Goal: Complete application form

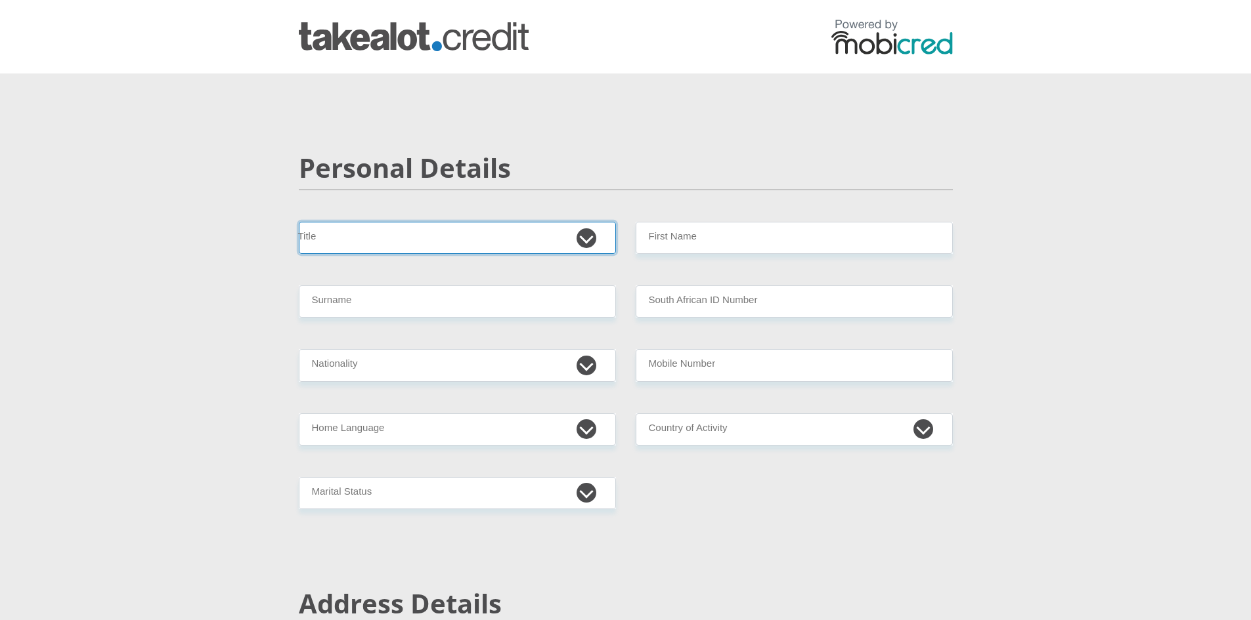
click at [588, 239] on select "Mr Ms Mrs Dr [PERSON_NAME]" at bounding box center [457, 238] width 317 height 32
select select "Ms"
click at [299, 222] on select "Mr Ms Mrs Dr [PERSON_NAME]" at bounding box center [457, 238] width 317 height 32
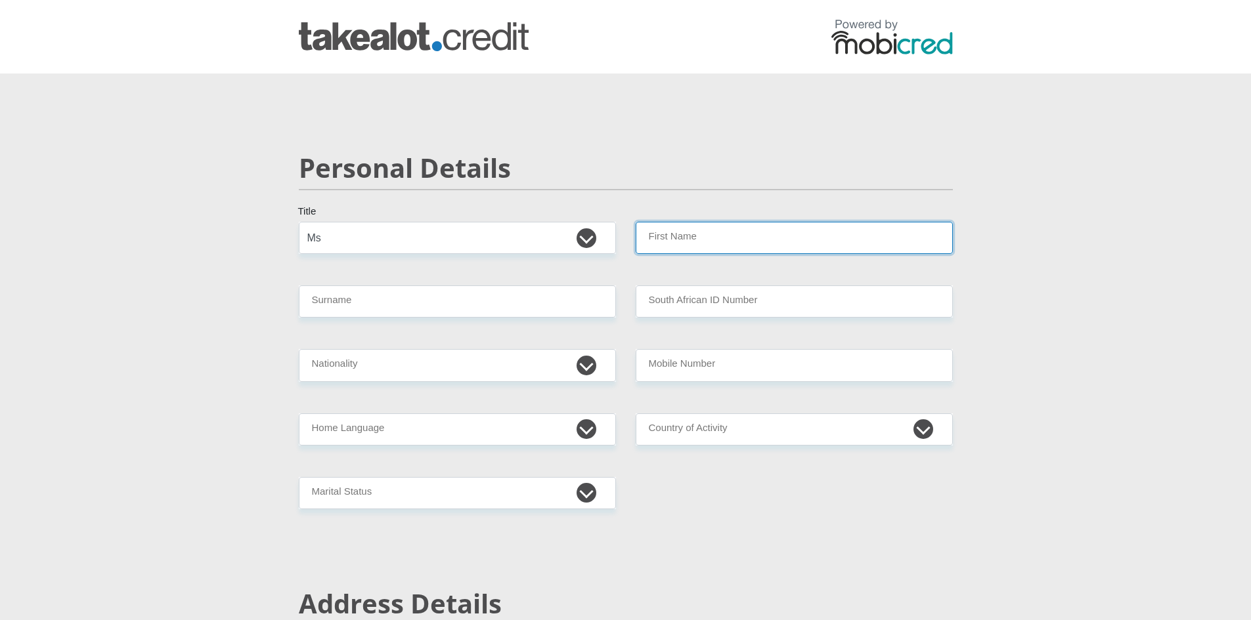
click at [680, 234] on input "First Name" at bounding box center [794, 238] width 317 height 32
type input "Nthabiseng"
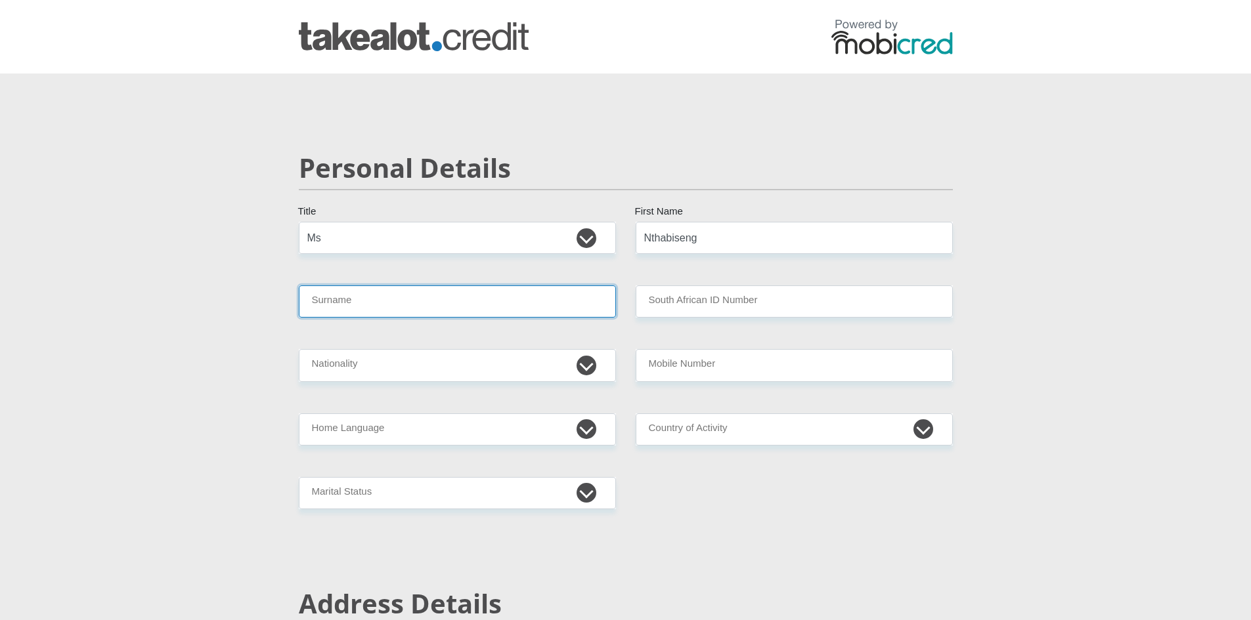
type input "Msimango"
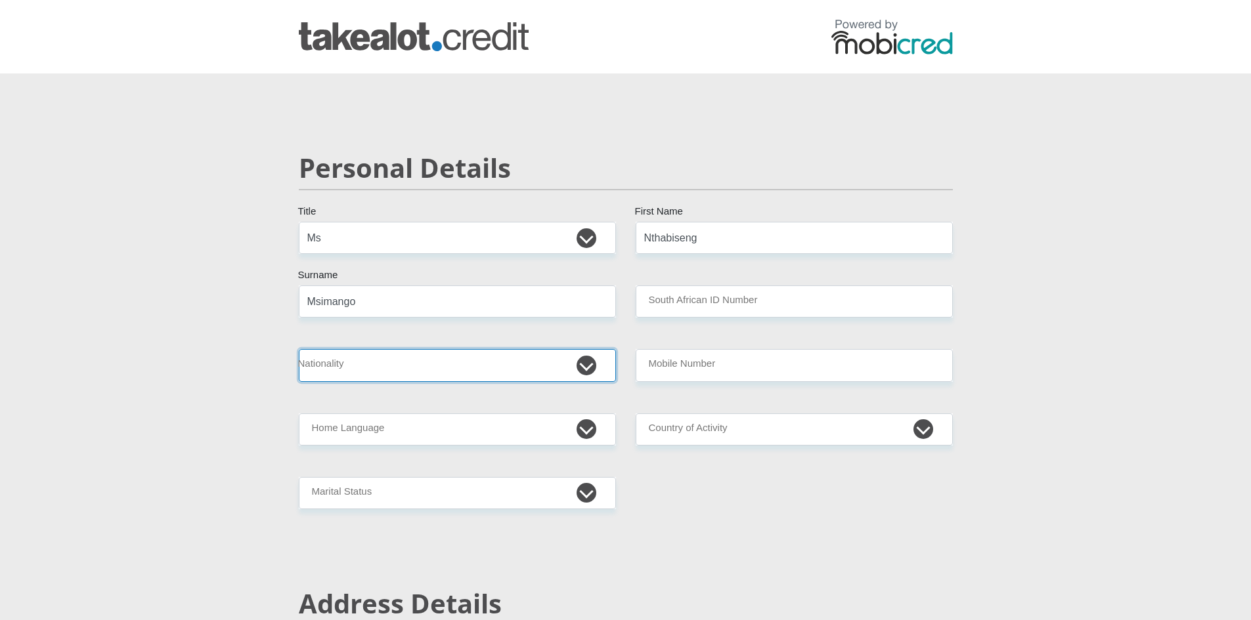
select select "ZAF"
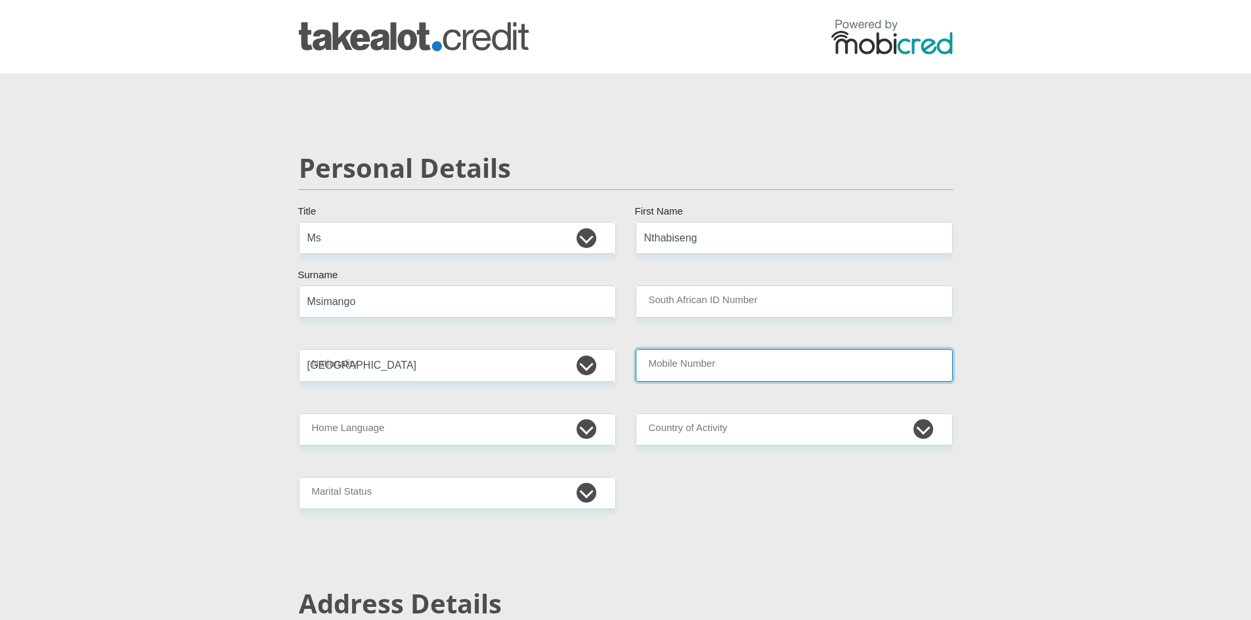
type input "0780253429"
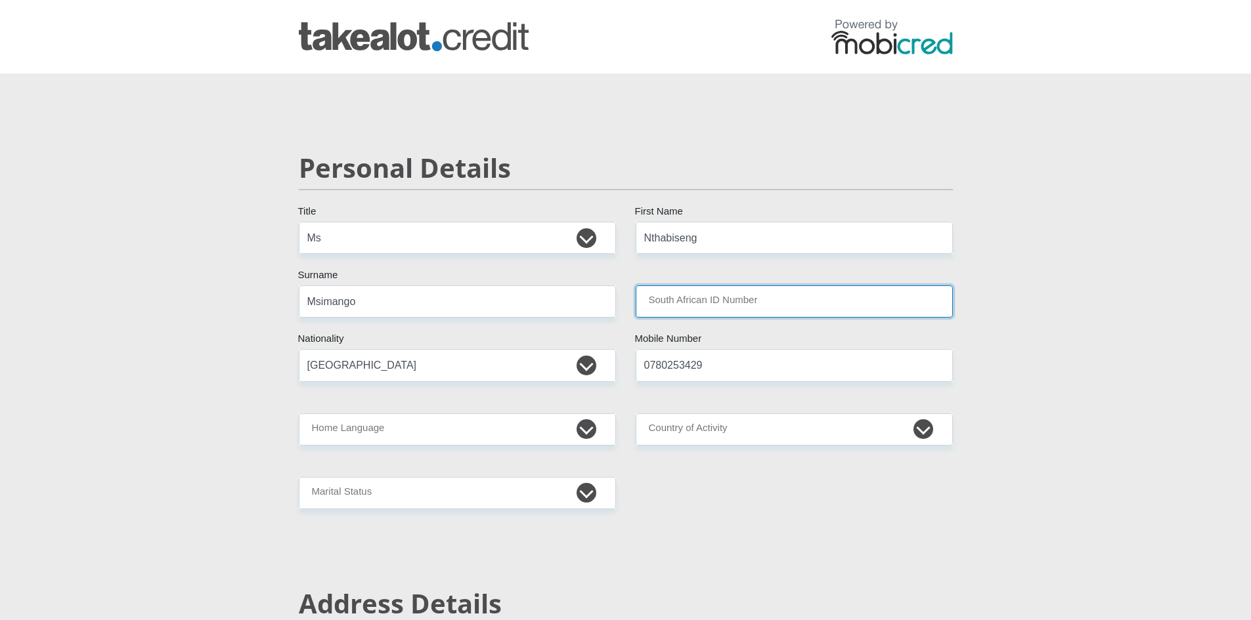
click at [741, 302] on input "South African ID Number" at bounding box center [794, 302] width 317 height 32
type input "9309030444083"
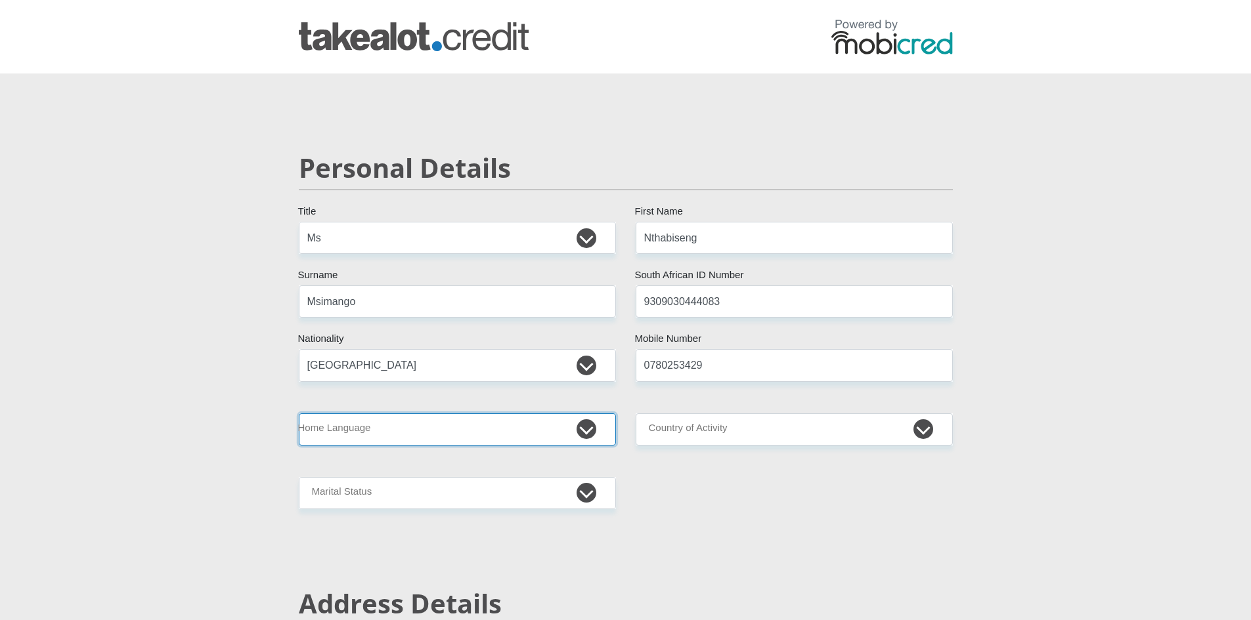
click at [581, 428] on select "Afrikaans English Sepedi South Ndebele Southern Sotho Swati Tsonga Tswana Venda…" at bounding box center [457, 430] width 317 height 32
select select "nso"
click at [299, 414] on select "Afrikaans English Sepedi South Ndebele Southern Sotho Swati Tsonga Tswana Venda…" at bounding box center [457, 430] width 317 height 32
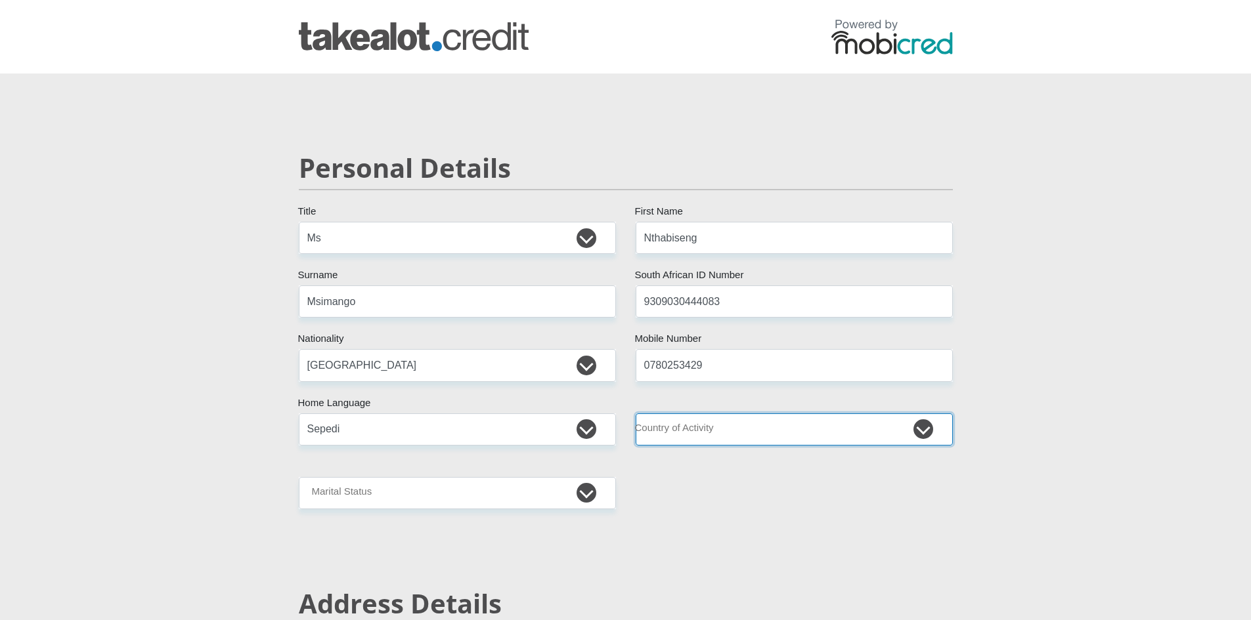
click at [731, 431] on select "[GEOGRAPHIC_DATA] [GEOGRAPHIC_DATA] [GEOGRAPHIC_DATA] [GEOGRAPHIC_DATA] [GEOGRA…" at bounding box center [794, 430] width 317 height 32
select select "ZAF"
click at [636, 414] on select "[GEOGRAPHIC_DATA] [GEOGRAPHIC_DATA] [GEOGRAPHIC_DATA] [GEOGRAPHIC_DATA] [GEOGRA…" at bounding box center [794, 430] width 317 height 32
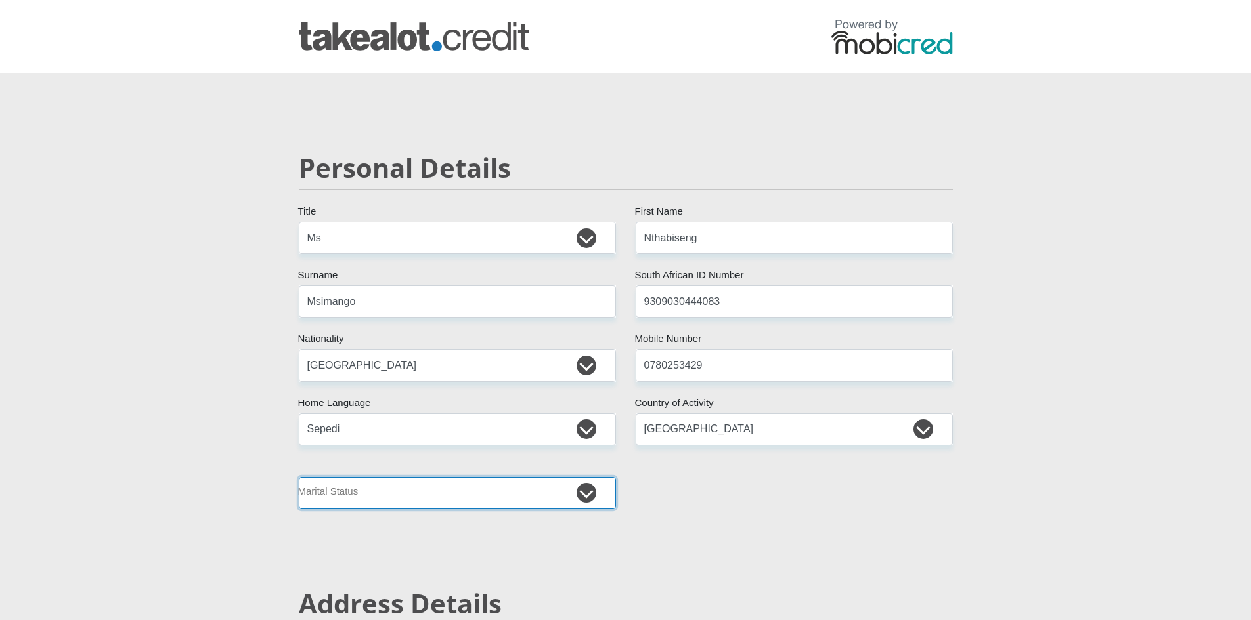
click at [589, 494] on select "Married ANC Single Divorced Widowed Married COP or Customary Law" at bounding box center [457, 493] width 317 height 32
select select "2"
click at [299, 477] on select "Married ANC Single Divorced Widowed Married COP or Customary Law" at bounding box center [457, 493] width 317 height 32
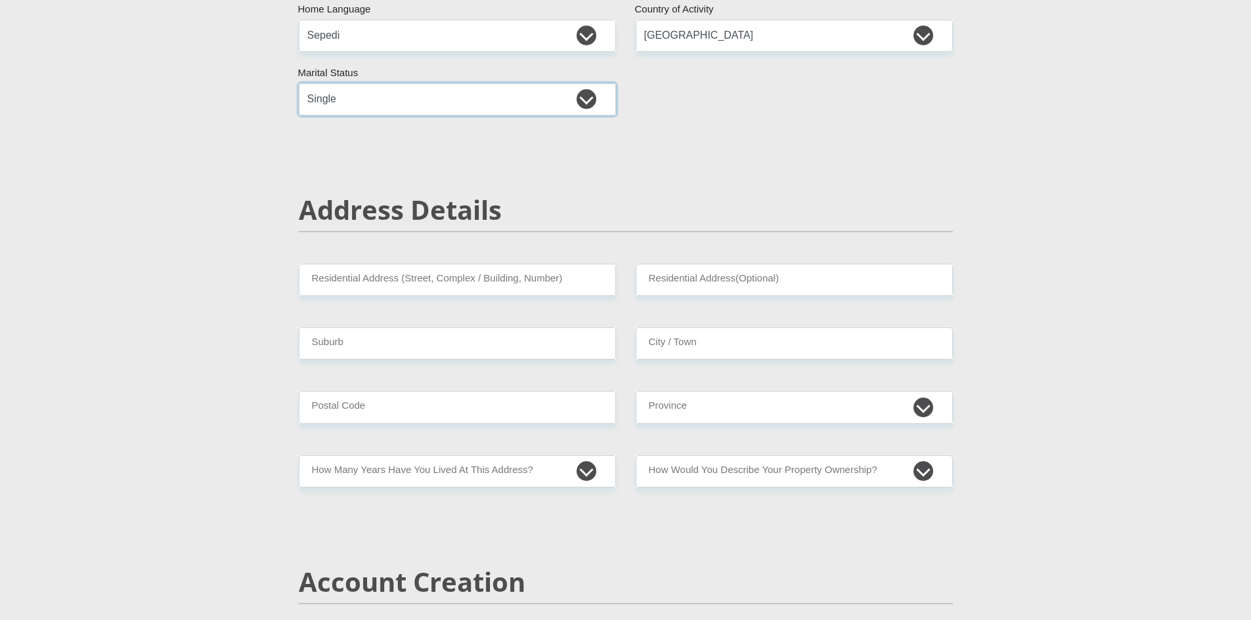
scroll to position [460, 0]
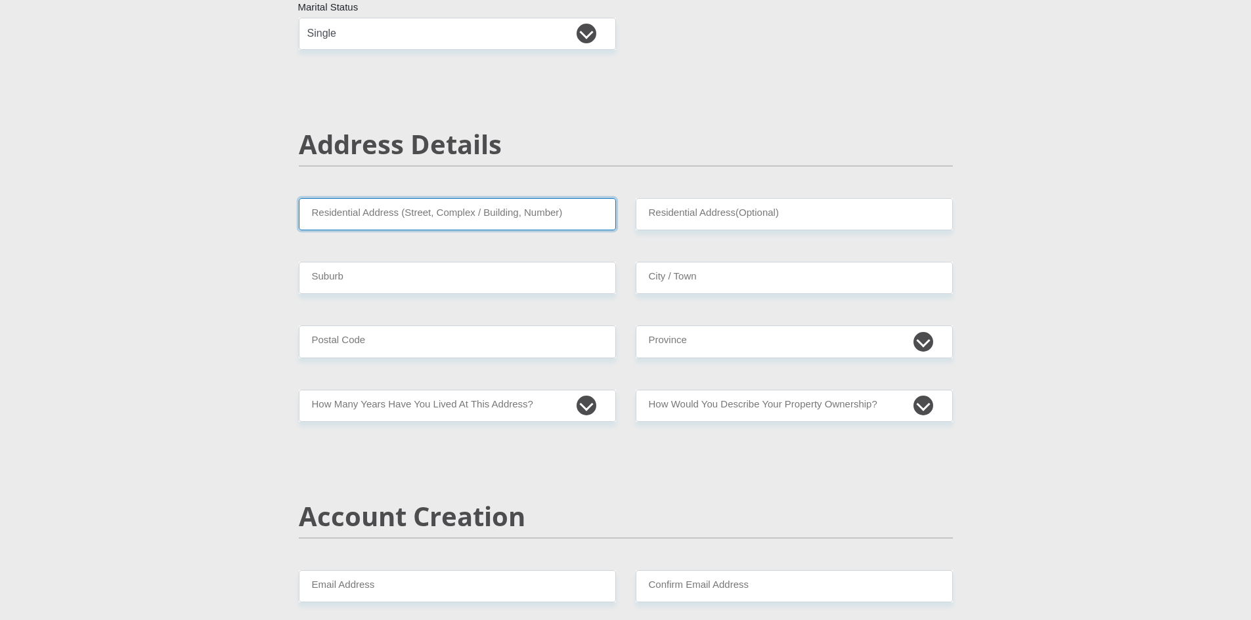
click at [420, 217] on input "Residential Address (Street, Complex / Building, Number)" at bounding box center [457, 214] width 317 height 32
type input "[STREET_ADDRESS]"
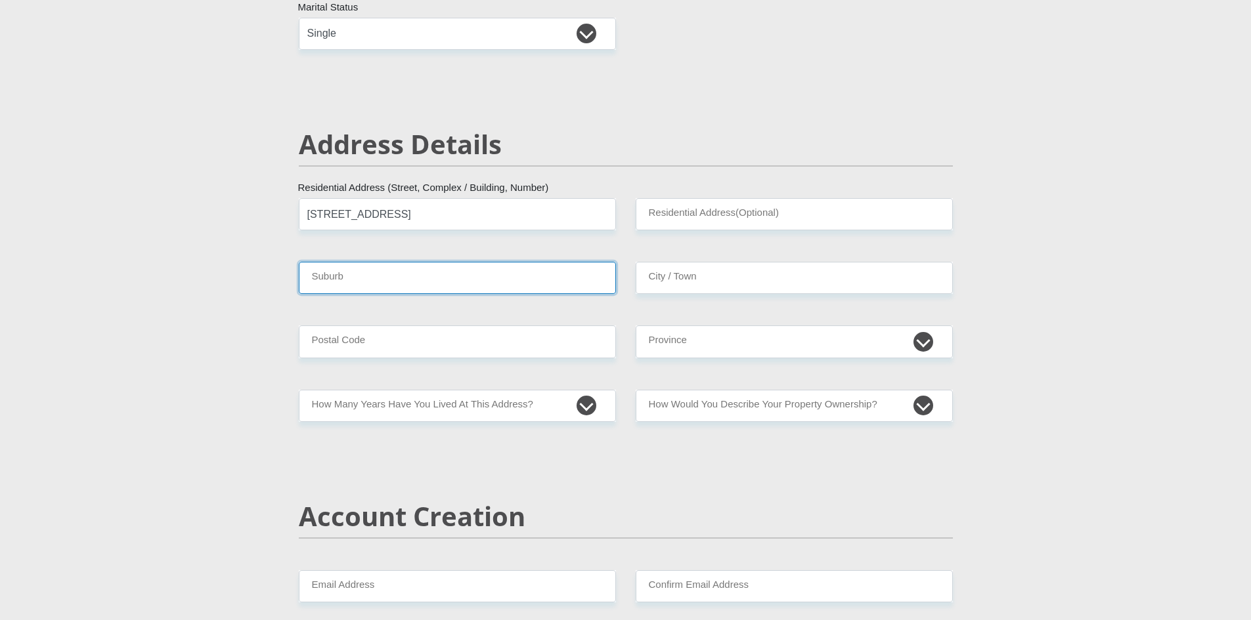
type input "Midrand"
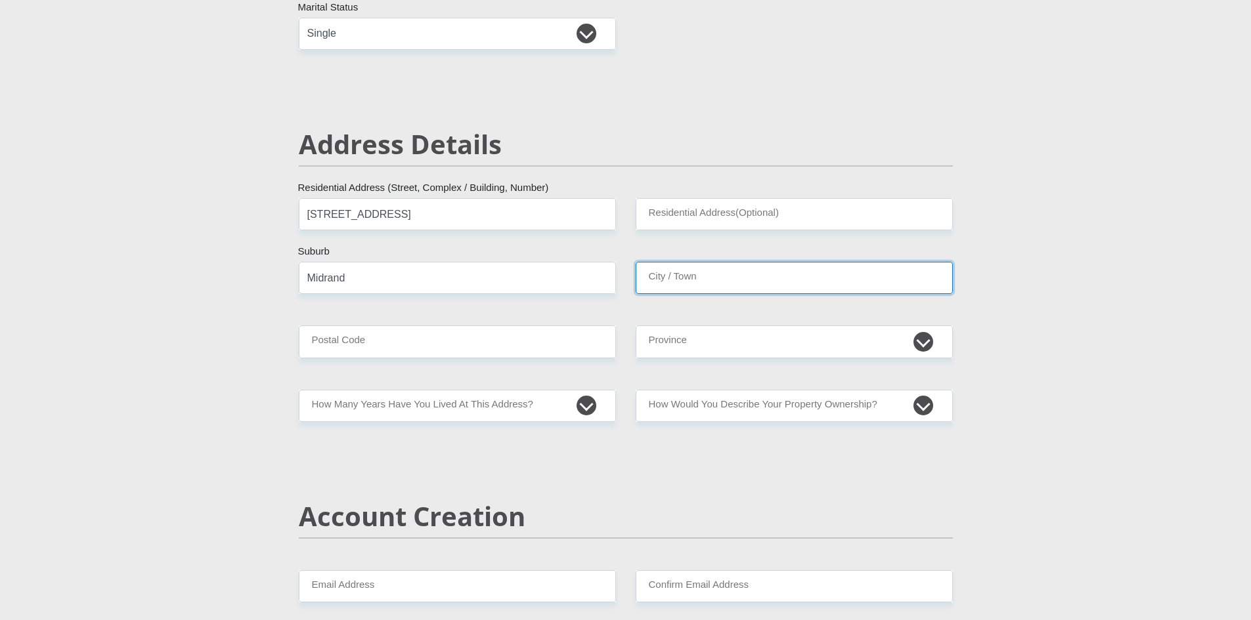
type input "Midrand"
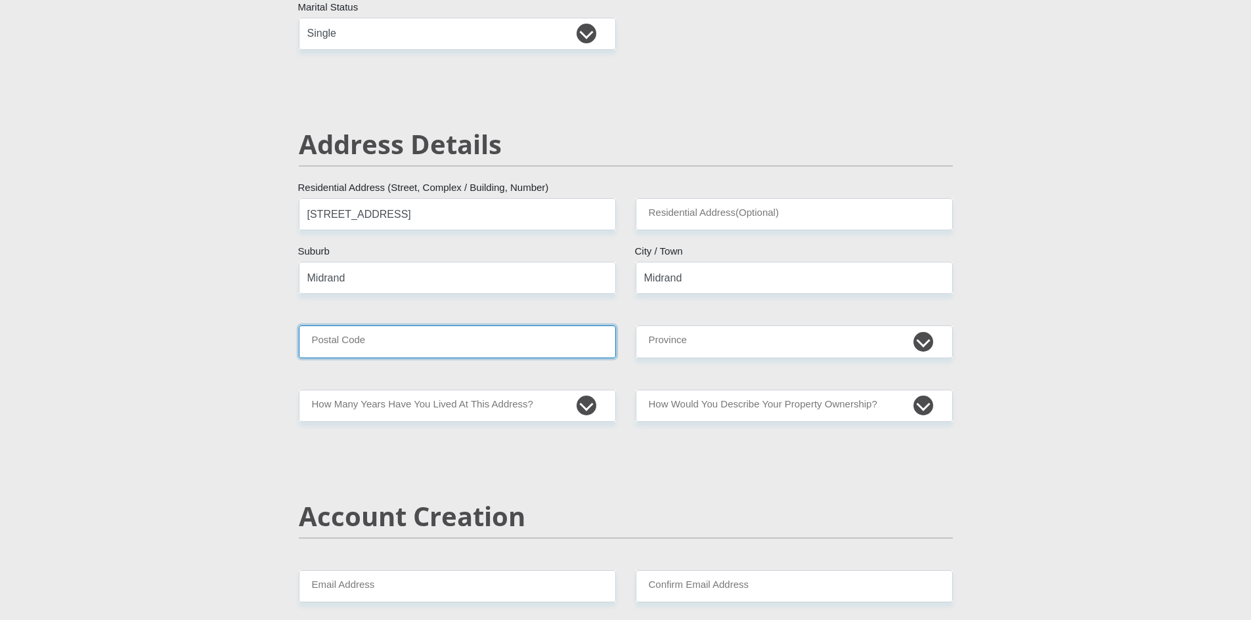
type input "1685"
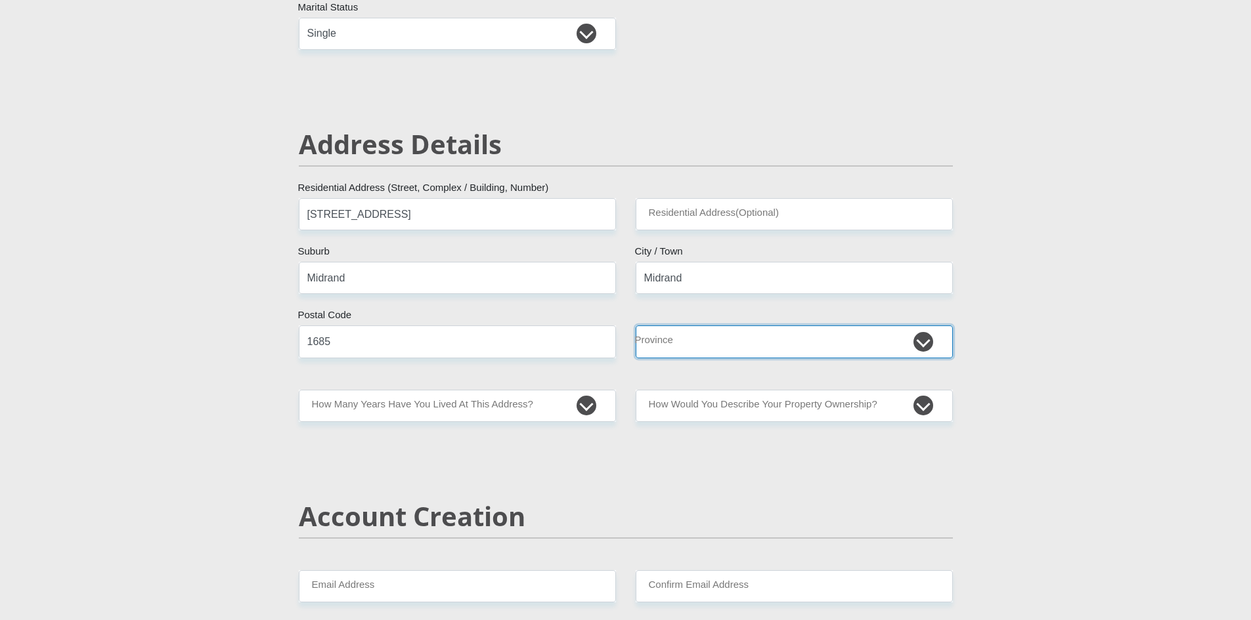
click at [700, 346] on select "Eastern Cape Free State [GEOGRAPHIC_DATA] [GEOGRAPHIC_DATA][DATE] [GEOGRAPHIC_D…" at bounding box center [794, 342] width 317 height 32
select select "Gauteng"
click at [636, 326] on select "Eastern Cape Free State [GEOGRAPHIC_DATA] [GEOGRAPHIC_DATA][DATE] [GEOGRAPHIC_D…" at bounding box center [794, 342] width 317 height 32
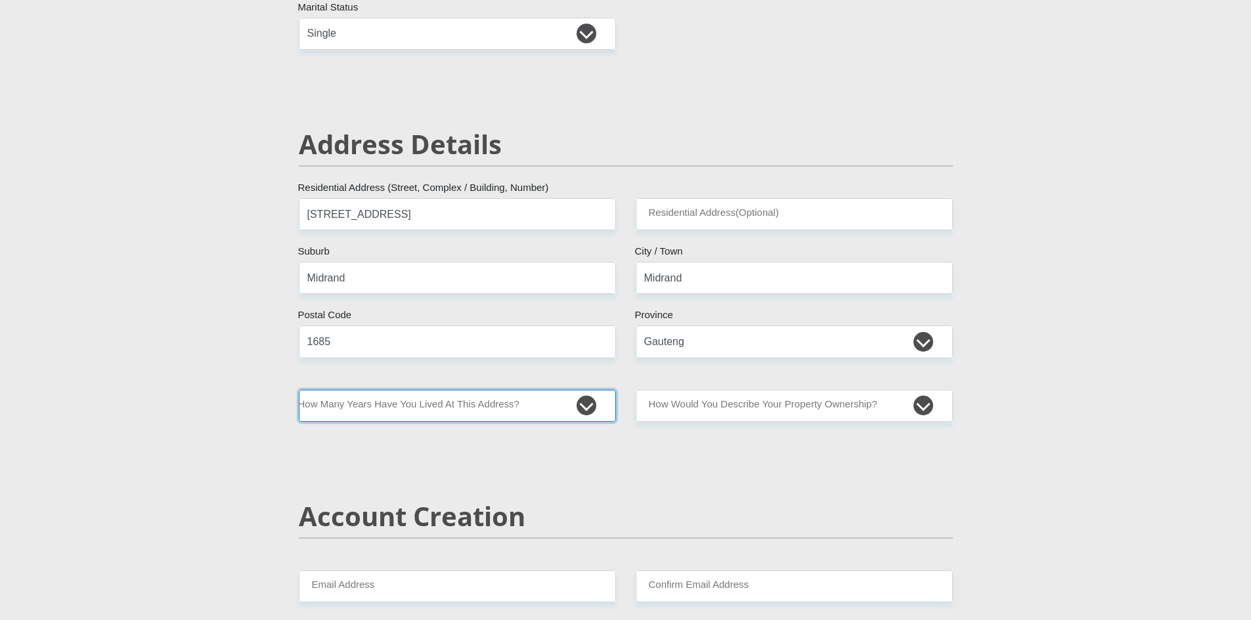
click at [586, 404] on select "less than 1 year 1-3 years 3-5 years 5+ years" at bounding box center [457, 406] width 317 height 32
select select "5"
click at [299, 390] on select "less than 1 year 1-3 years 3-5 years 5+ years" at bounding box center [457, 406] width 317 height 32
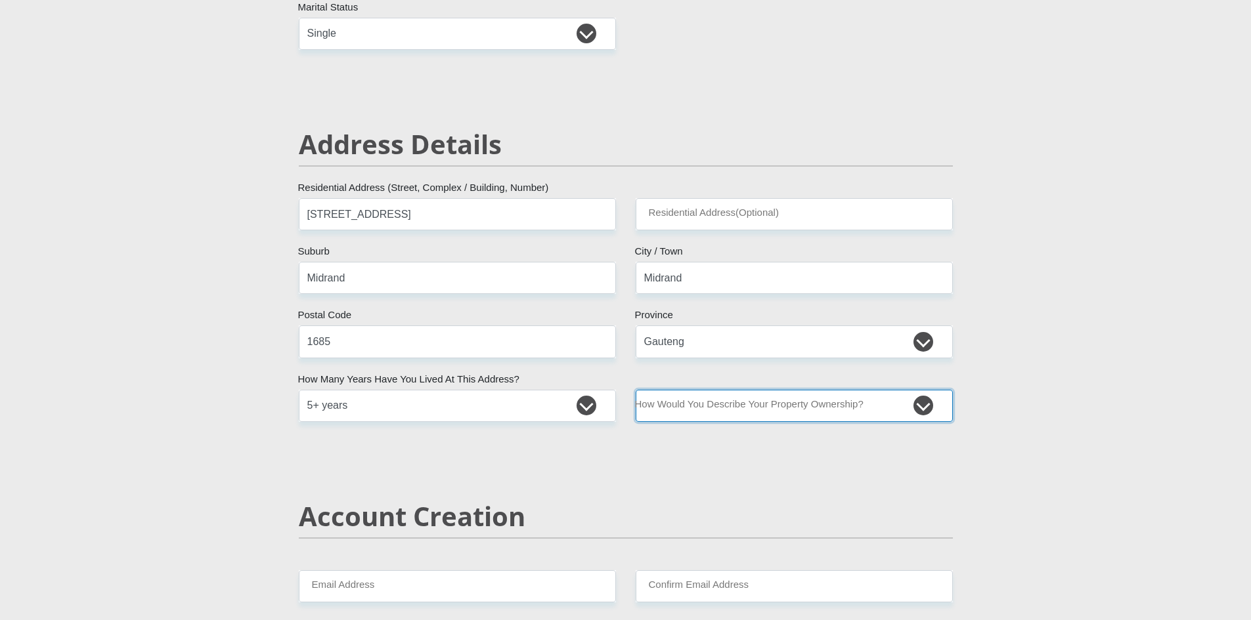
click at [922, 406] on select "Owned Rented Family Owned Company Dwelling" at bounding box center [794, 406] width 317 height 32
select select "parents"
click at [636, 390] on select "Owned Rented Family Owned Company Dwelling" at bounding box center [794, 406] width 317 height 32
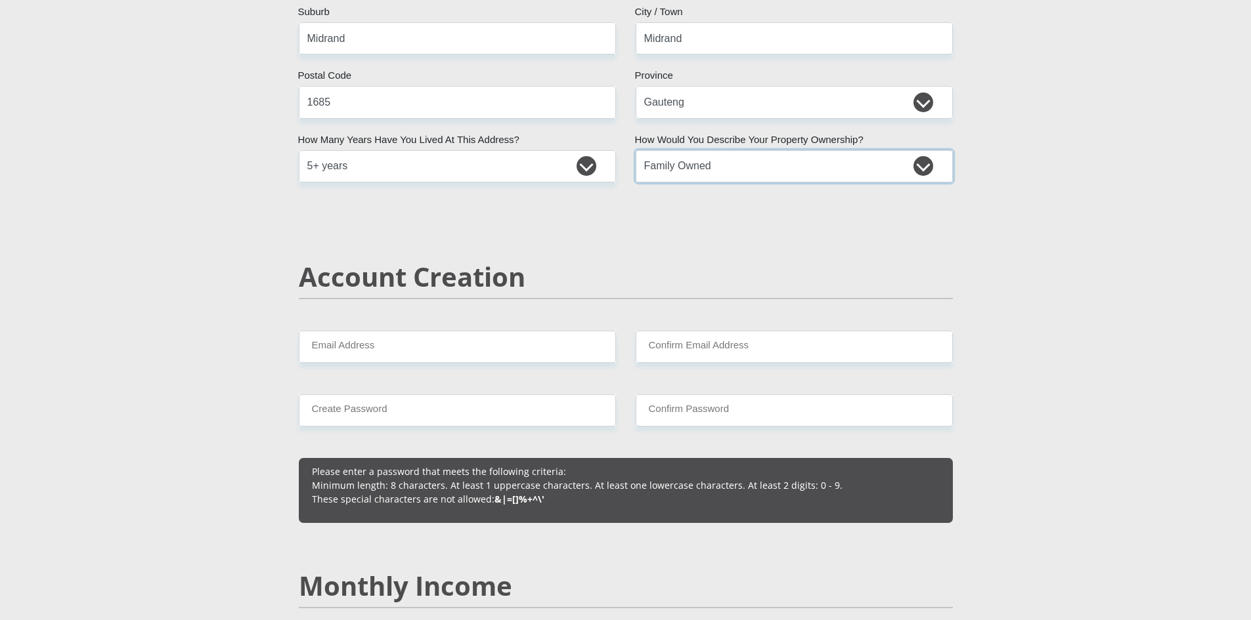
scroll to position [722, 0]
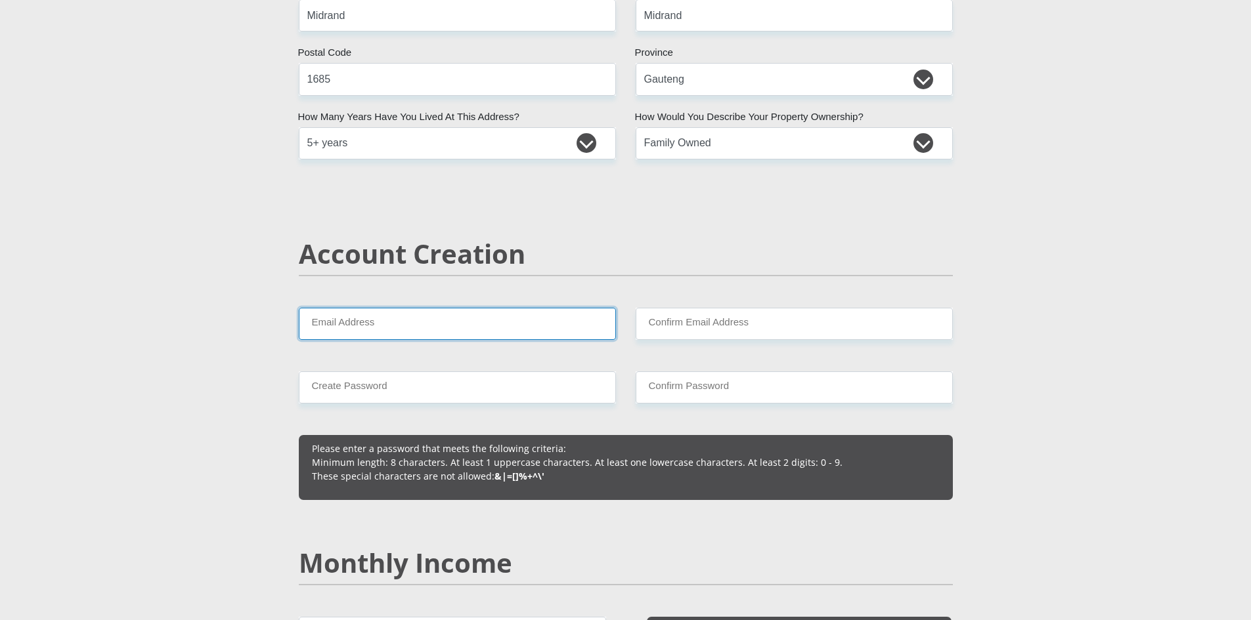
click at [515, 328] on input "Email Address" at bounding box center [457, 324] width 317 height 32
type input "[EMAIL_ADDRESS][DOMAIN_NAME]"
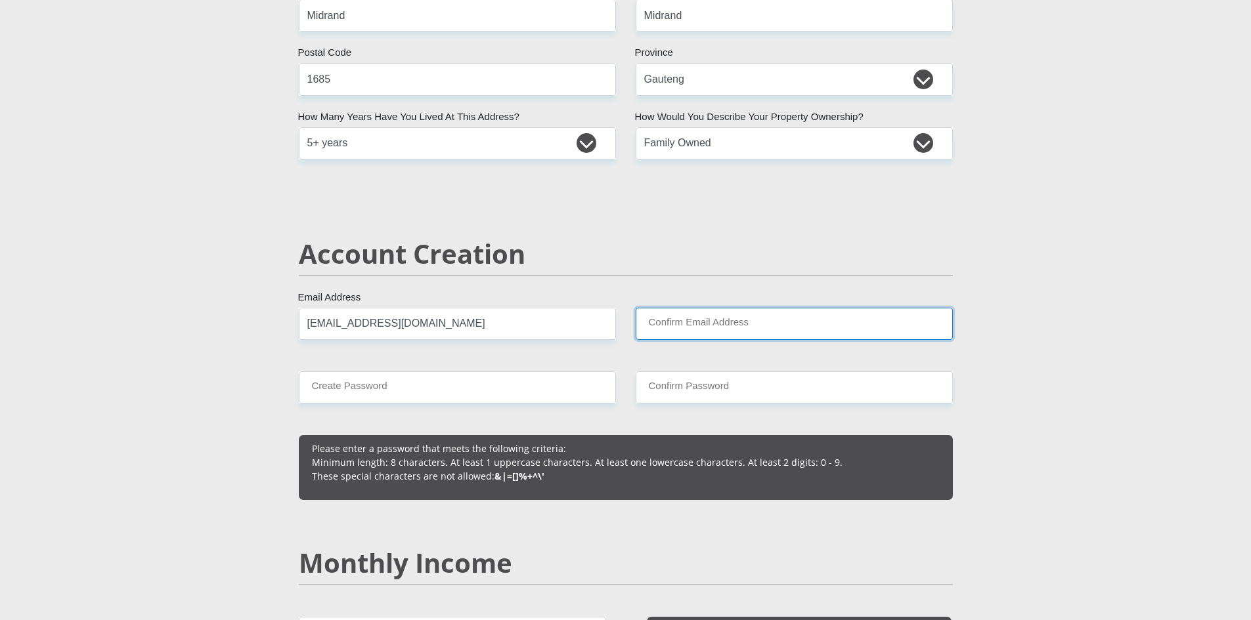
type input "[EMAIL_ADDRESS][DOMAIN_NAME]"
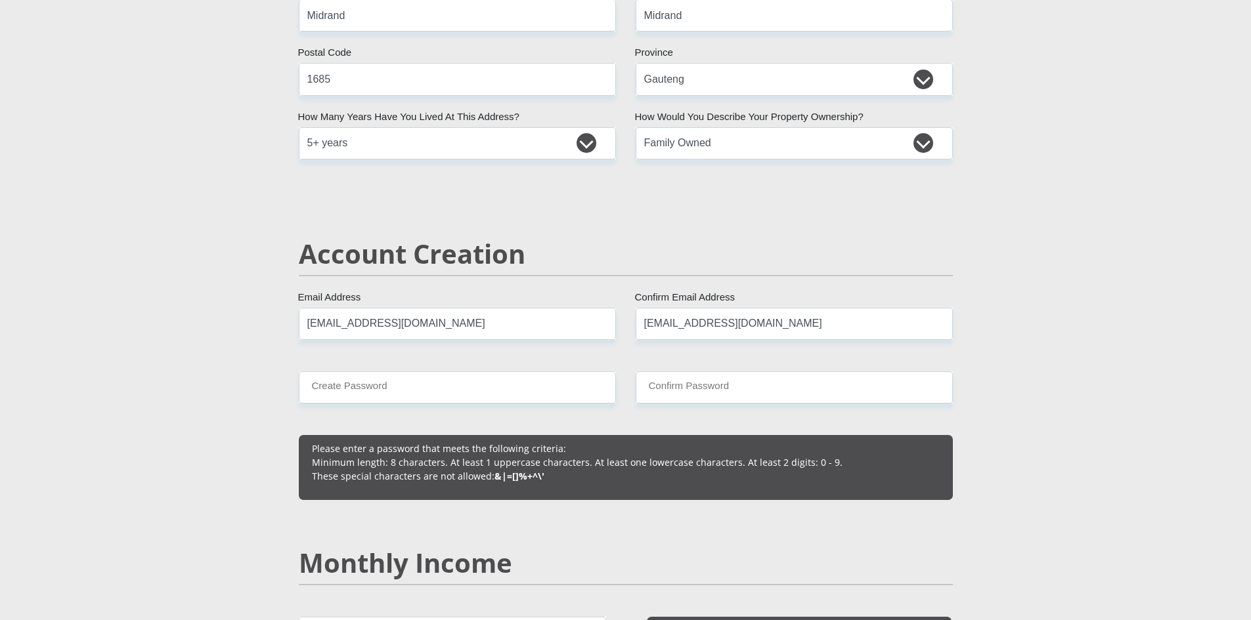
type input "0780253429"
type input "Nthabiseng"
type input "Msimango"
click at [361, 324] on input "[EMAIL_ADDRESS][DOMAIN_NAME]" at bounding box center [457, 324] width 317 height 32
type input "[EMAIL_ADDRESS][DOMAIN_NAME]"
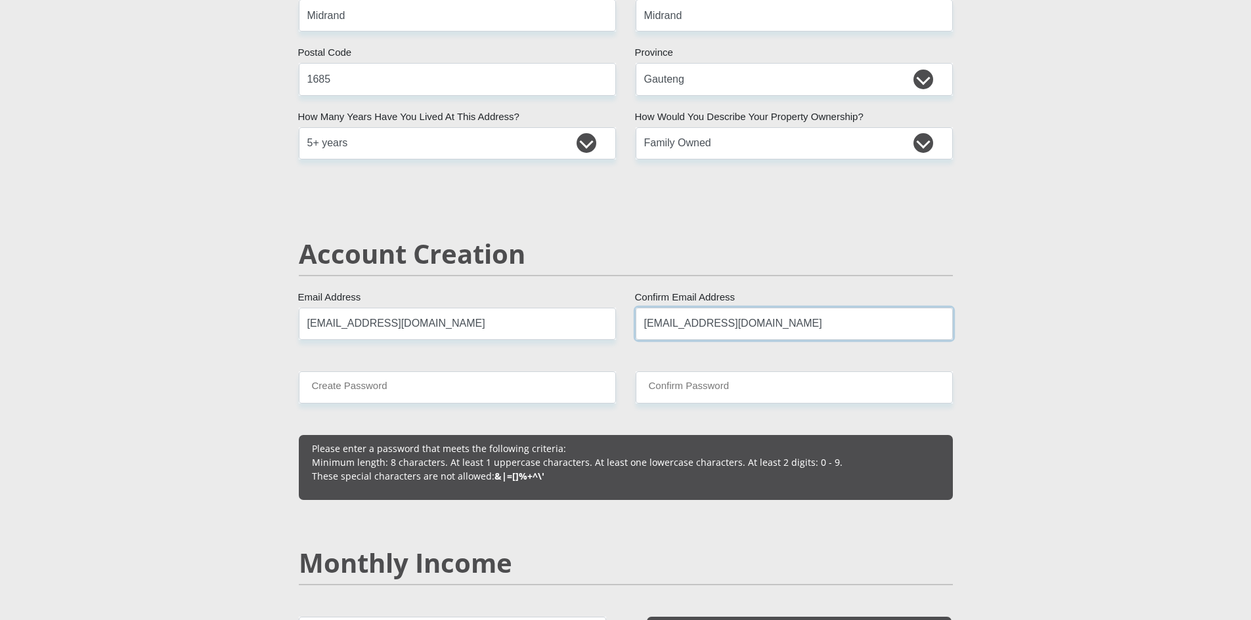
click at [695, 332] on input "[EMAIL_ADDRESS][DOMAIN_NAME]" at bounding box center [794, 324] width 317 height 32
type input "[EMAIL_ADDRESS][DOMAIN_NAME]"
click at [594, 386] on input "Create Password" at bounding box center [457, 388] width 317 height 32
type input "Support@2024"
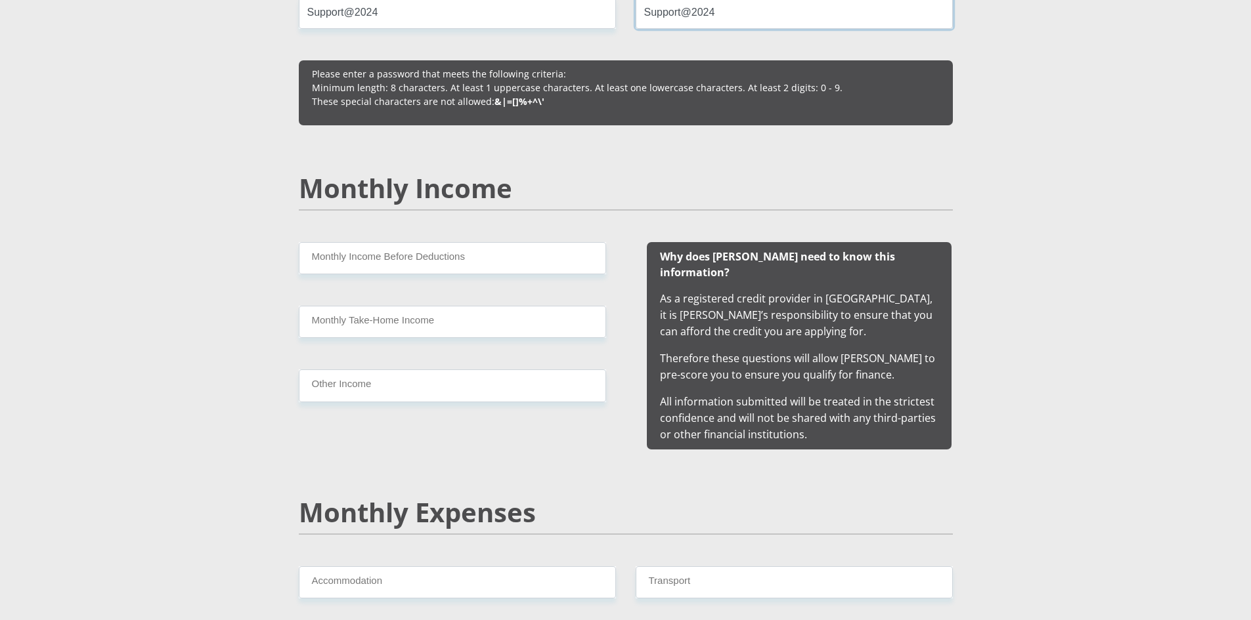
scroll to position [1182, 0]
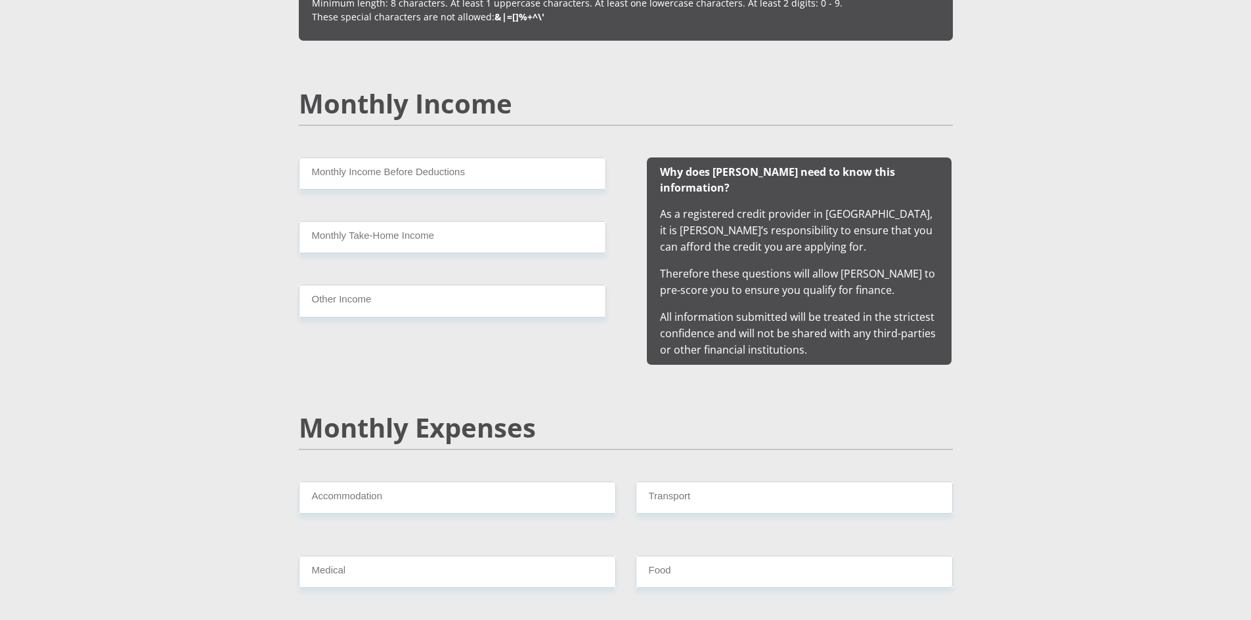
type input "Support@2024"
click at [510, 177] on input "Monthly Income Before Deductions" at bounding box center [452, 174] width 307 height 32
type input "26500"
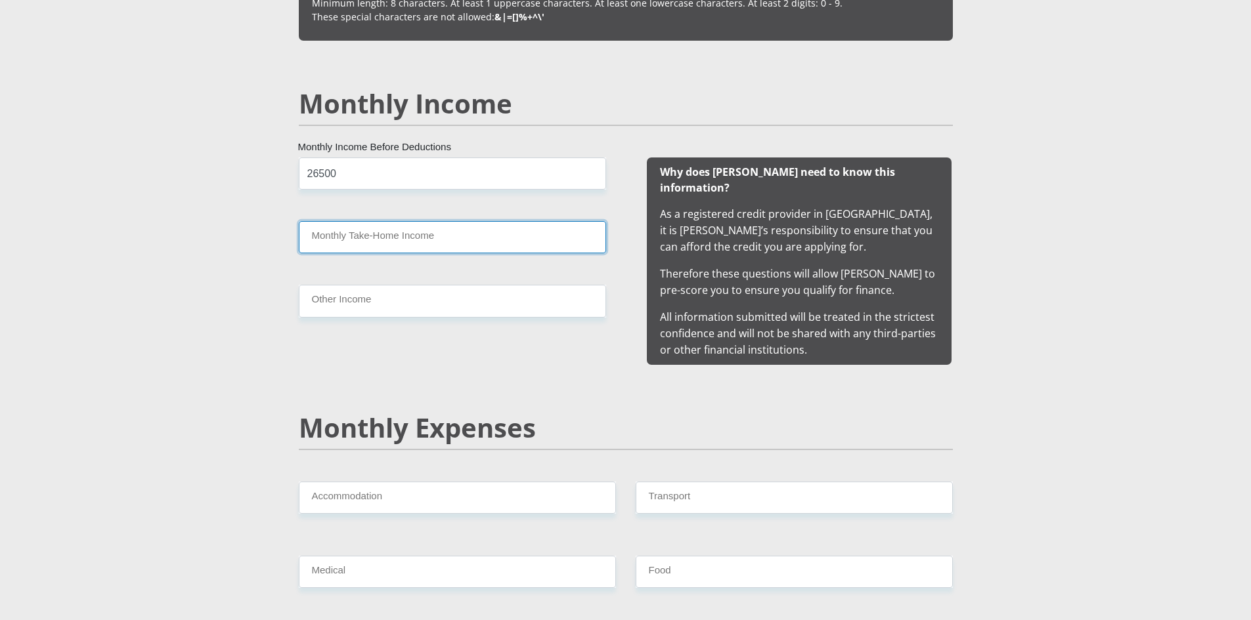
click at [473, 243] on input "Monthly Take-Home Income" at bounding box center [452, 237] width 307 height 32
type input "22000"
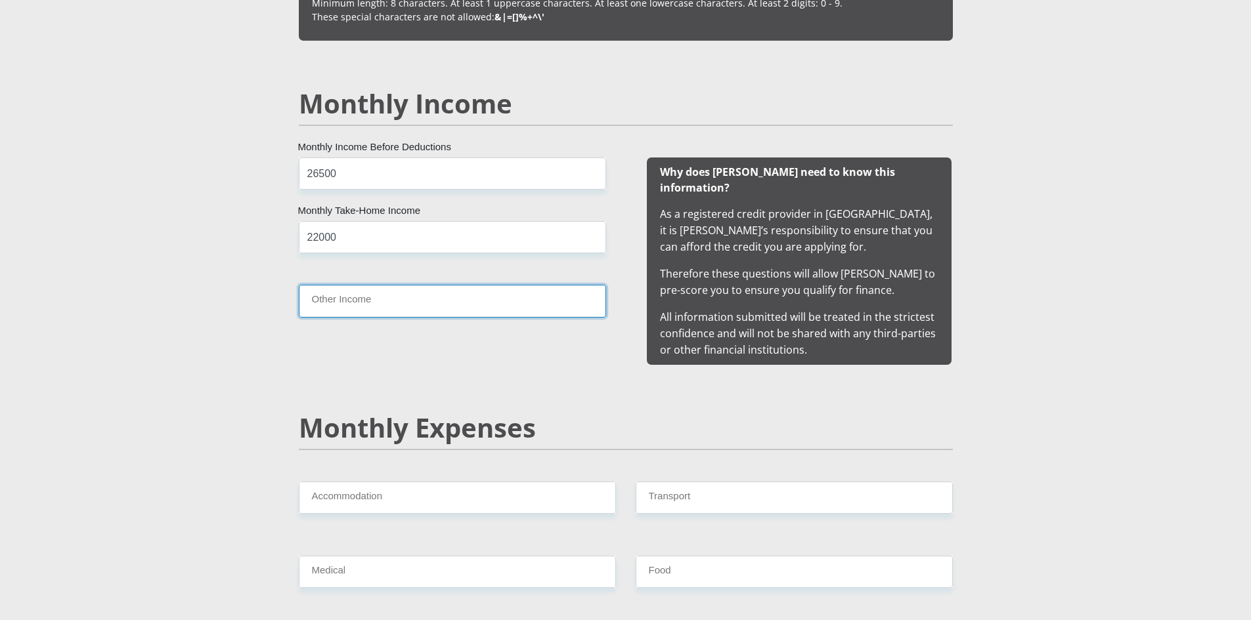
click at [440, 306] on input "Other Income" at bounding box center [452, 301] width 307 height 32
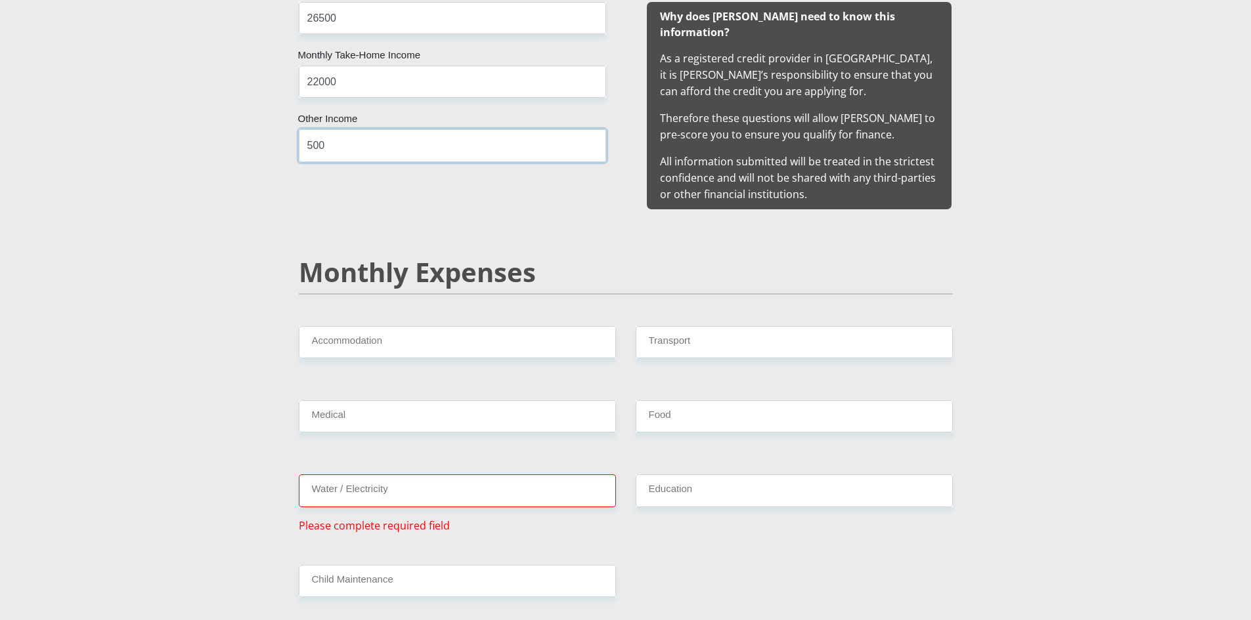
scroll to position [1345, 0]
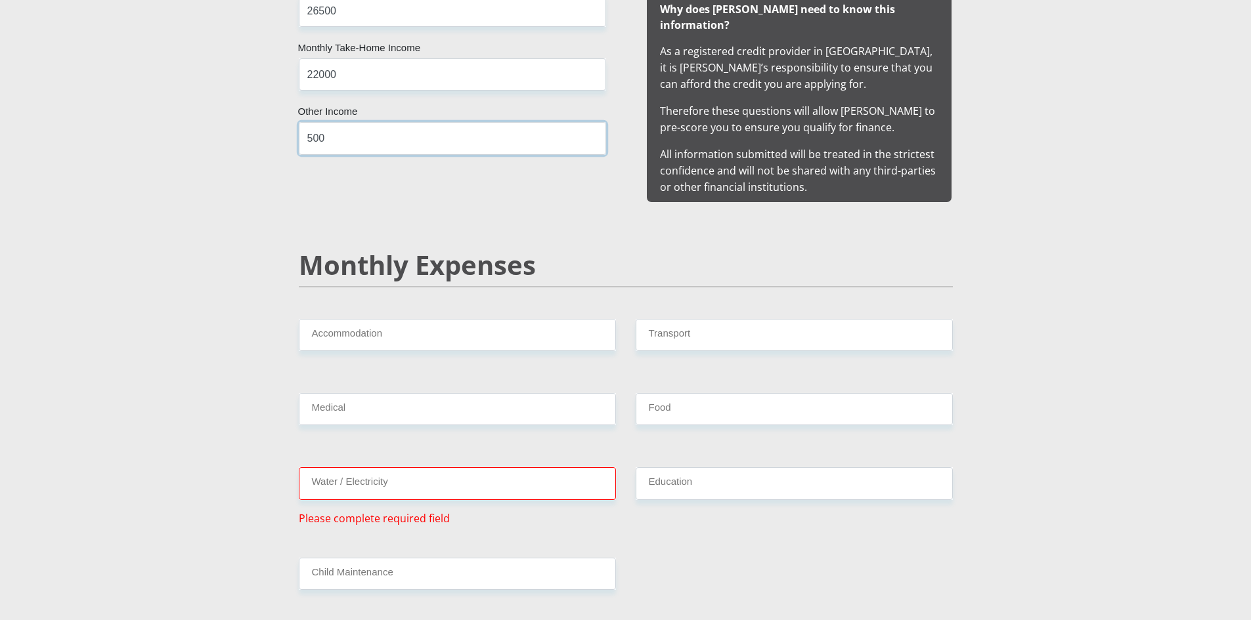
type input "500"
click at [394, 323] on input "Accommodation" at bounding box center [457, 335] width 317 height 32
type input "0"
type input "2000"
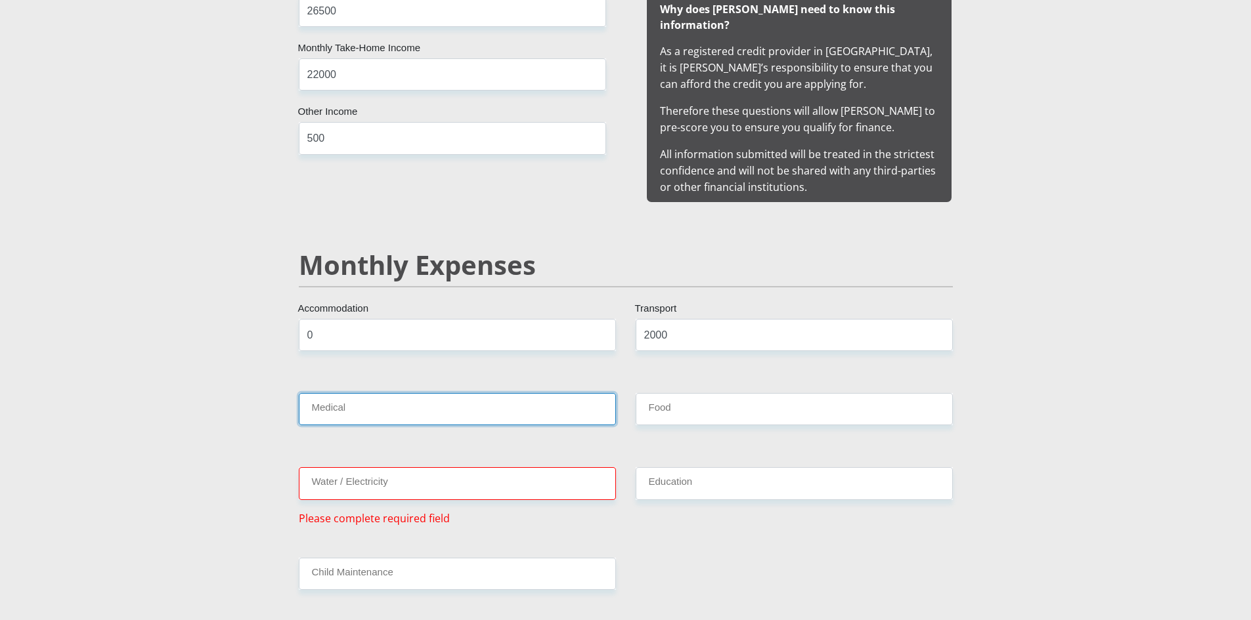
click at [369, 393] on input "Medical" at bounding box center [457, 409] width 317 height 32
type input "0"
type input "2000"
click at [376, 472] on input "Water / Electricity" at bounding box center [457, 483] width 317 height 32
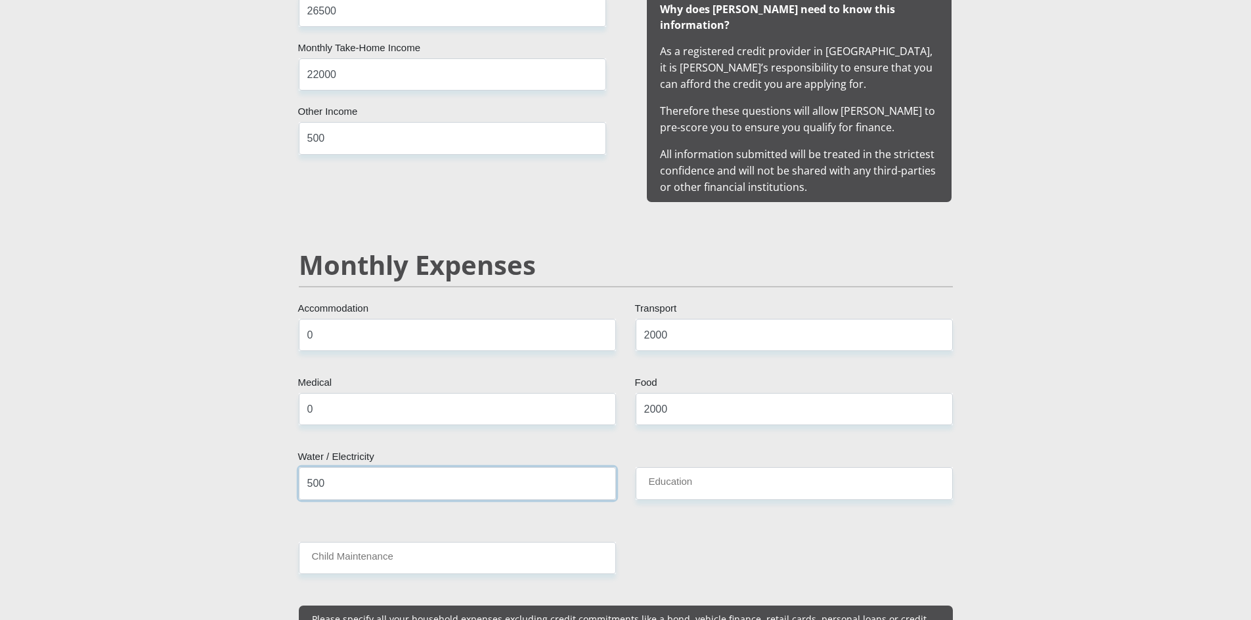
type input "500"
click at [656, 470] on input "Education" at bounding box center [794, 483] width 317 height 32
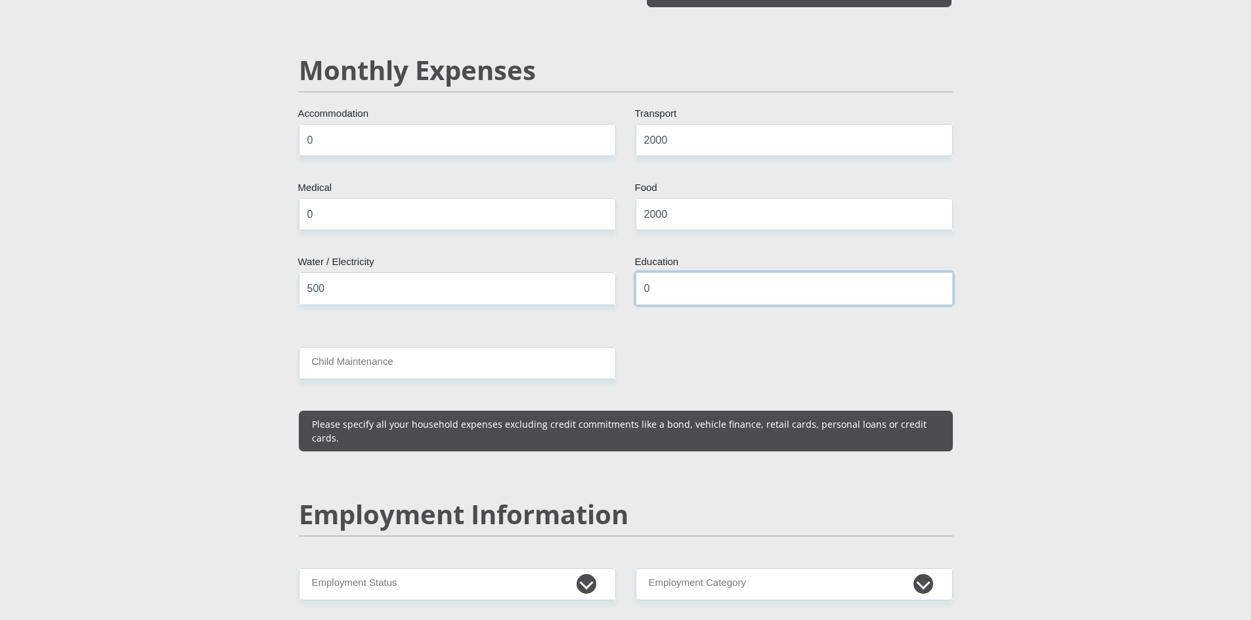
scroll to position [1541, 0]
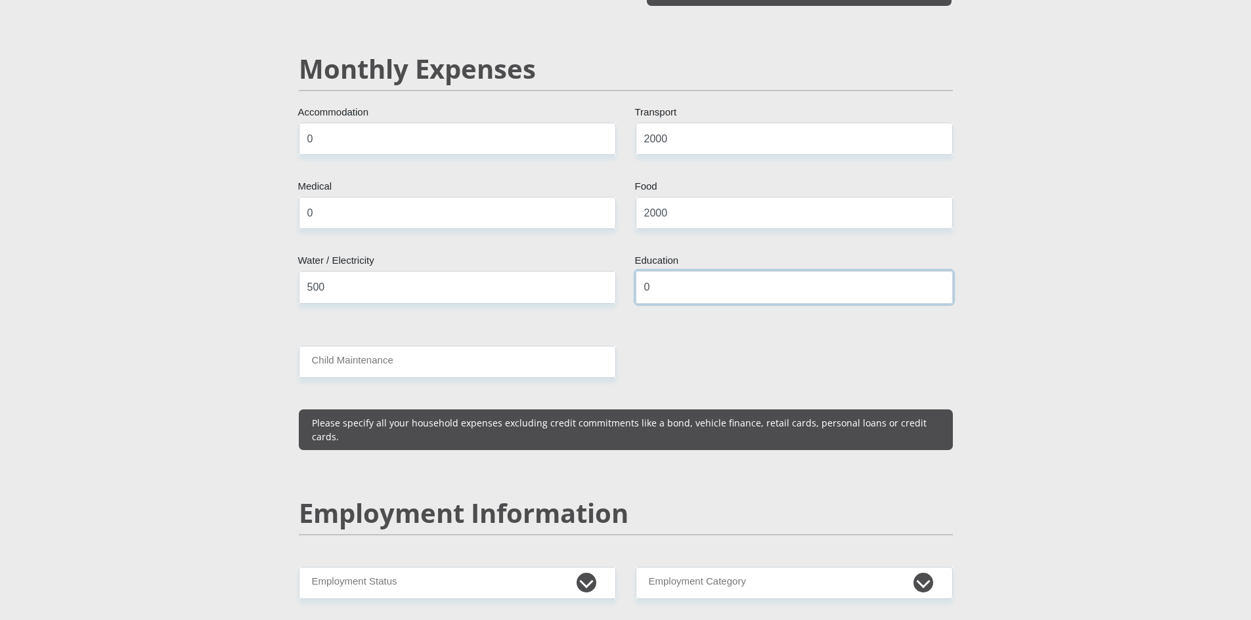
type input "0"
click at [527, 353] on input "Child Maintenance" at bounding box center [457, 362] width 317 height 32
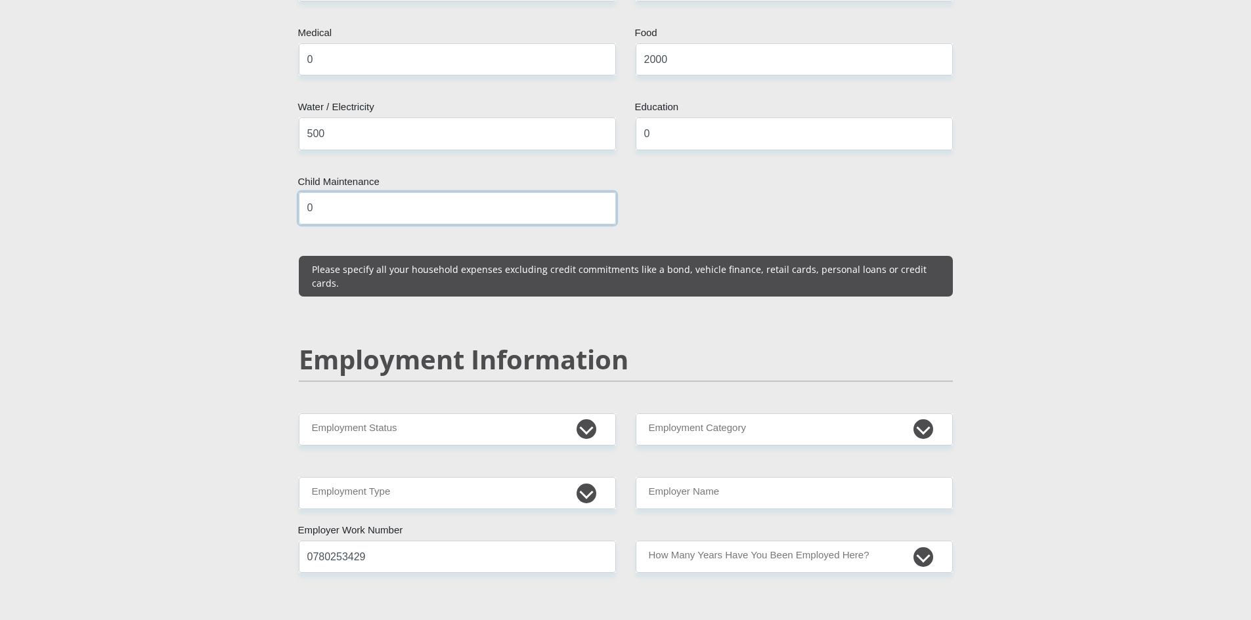
scroll to position [1695, 0]
type input "0"
click at [252, 455] on div "Personal Details Mr Ms Mrs Dr [PERSON_NAME] Title Nthabiseng First Name Msimang…" at bounding box center [625, 409] width 748 height 3966
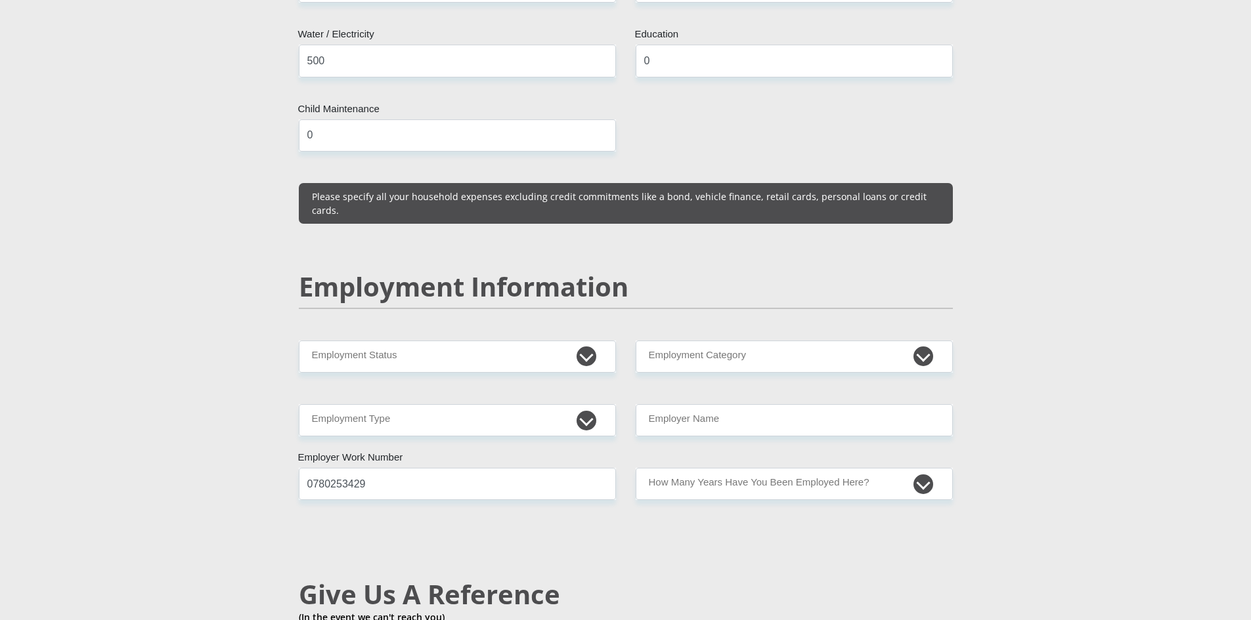
scroll to position [1768, 0]
click at [405, 340] on select "Permanent/Full-time Part-time/Casual [DEMOGRAPHIC_DATA] Worker Self-Employed Ho…" at bounding box center [457, 356] width 317 height 32
select select "1"
click at [299, 340] on select "Permanent/Full-time Part-time/Casual [DEMOGRAPHIC_DATA] Worker Self-Employed Ho…" at bounding box center [457, 356] width 317 height 32
click at [667, 340] on select "AGRICULTURE ALCOHOL & TOBACCO CONSTRUCTION MATERIALS METALLURGY EQUIPMENT FOR R…" at bounding box center [794, 356] width 317 height 32
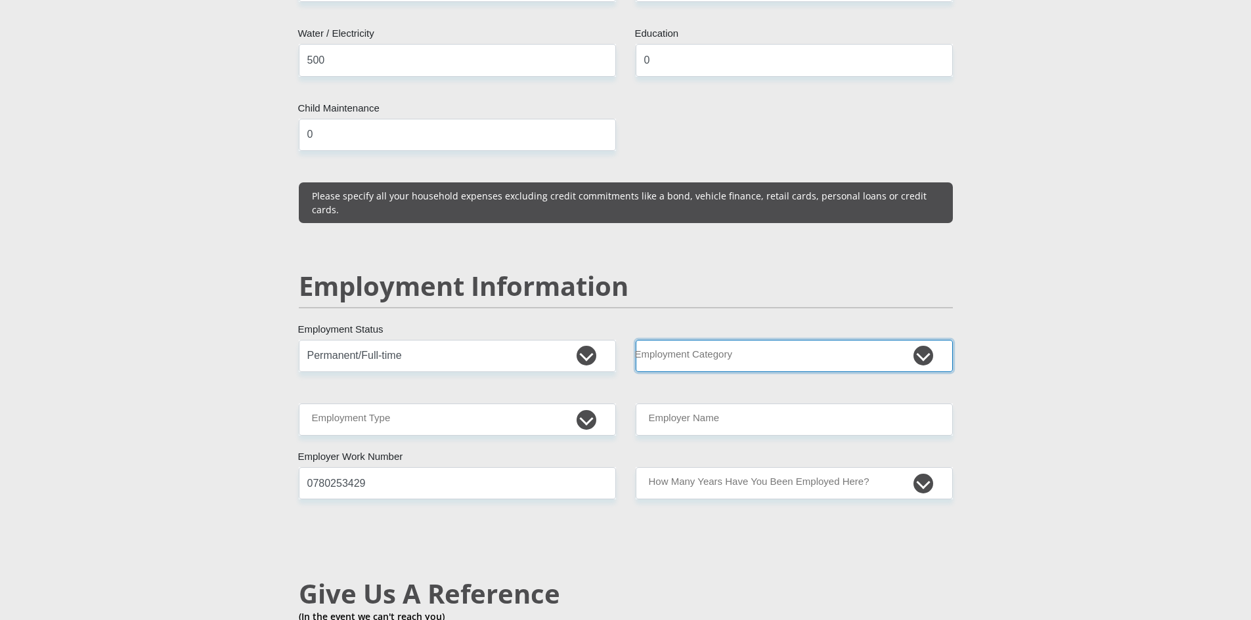
select select "71"
click at [636, 340] on select "AGRICULTURE ALCOHOL & TOBACCO CONSTRUCTION MATERIALS METALLURGY EQUIPMENT FOR R…" at bounding box center [794, 356] width 317 height 32
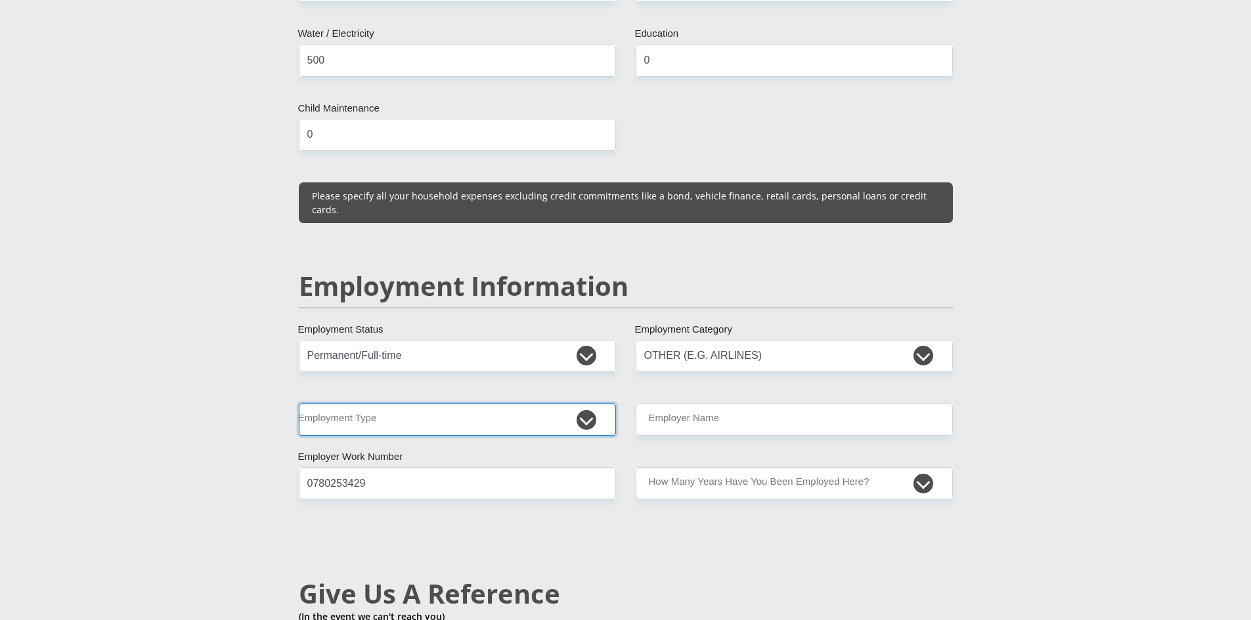
click at [559, 404] on select "College/Lecturer Craft Seller Creative Driver Executive Farmer Forces - Non Com…" at bounding box center [457, 420] width 317 height 32
select select "Licenced Professional"
click at [299, 404] on select "College/Lecturer Craft Seller Creative Driver Executive Farmer Forces - Non Com…" at bounding box center [457, 420] width 317 height 32
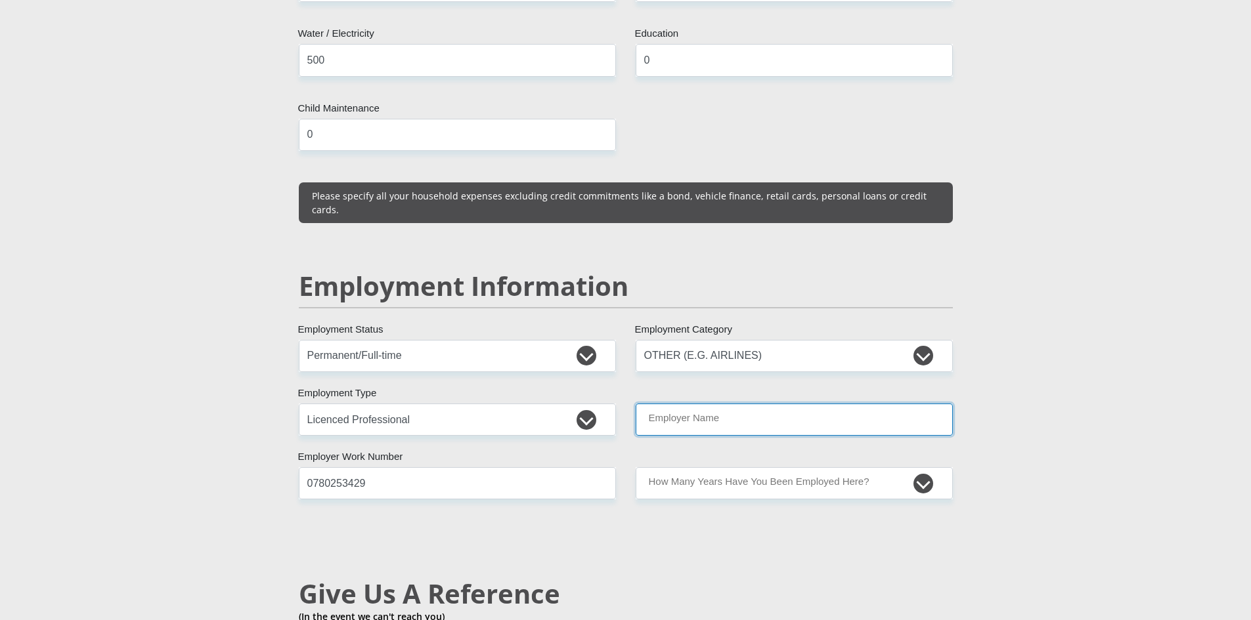
click at [794, 404] on input "Employer Name" at bounding box center [794, 420] width 317 height 32
type input "Microsoft"
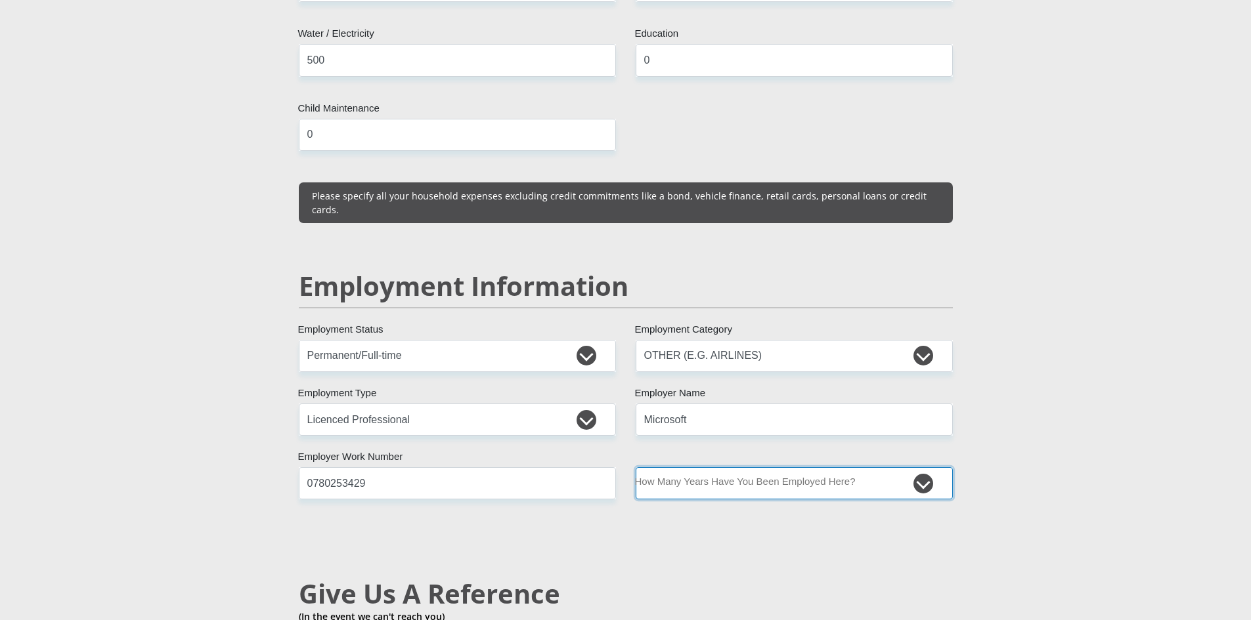
click at [927, 467] on select "less than 1 year 1-3 years 3-5 years 5+ years" at bounding box center [794, 483] width 317 height 32
select select "6"
click at [636, 467] on select "less than 1 year 1-3 years 3-5 years 5+ years" at bounding box center [794, 483] width 317 height 32
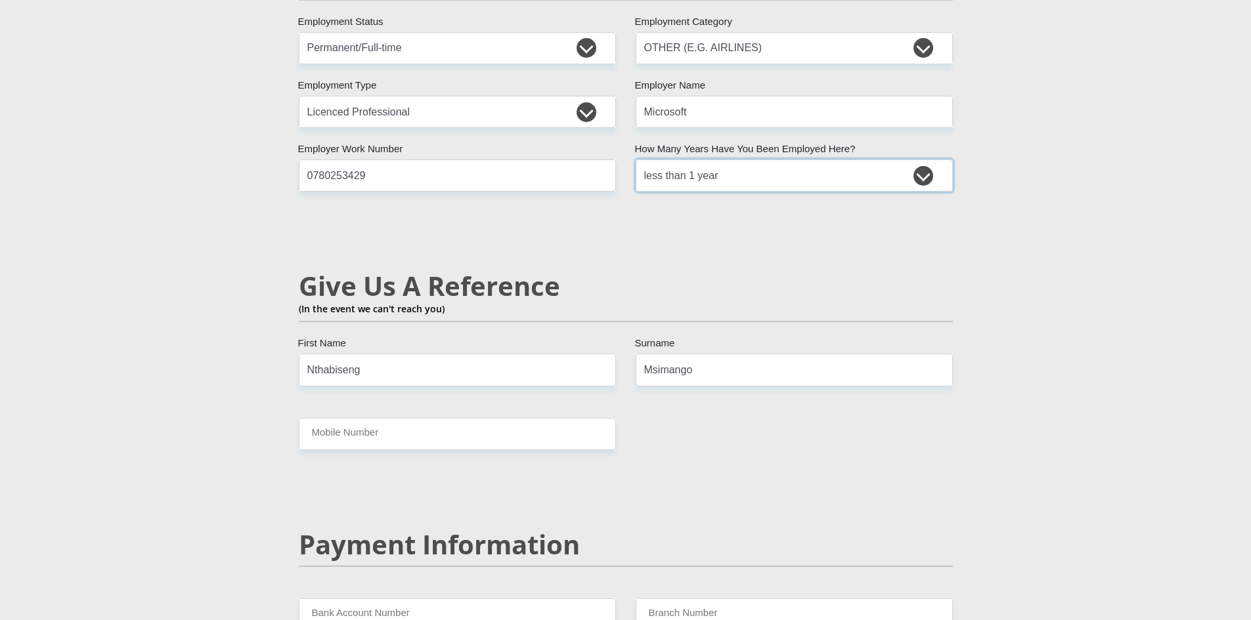
scroll to position [2096, 0]
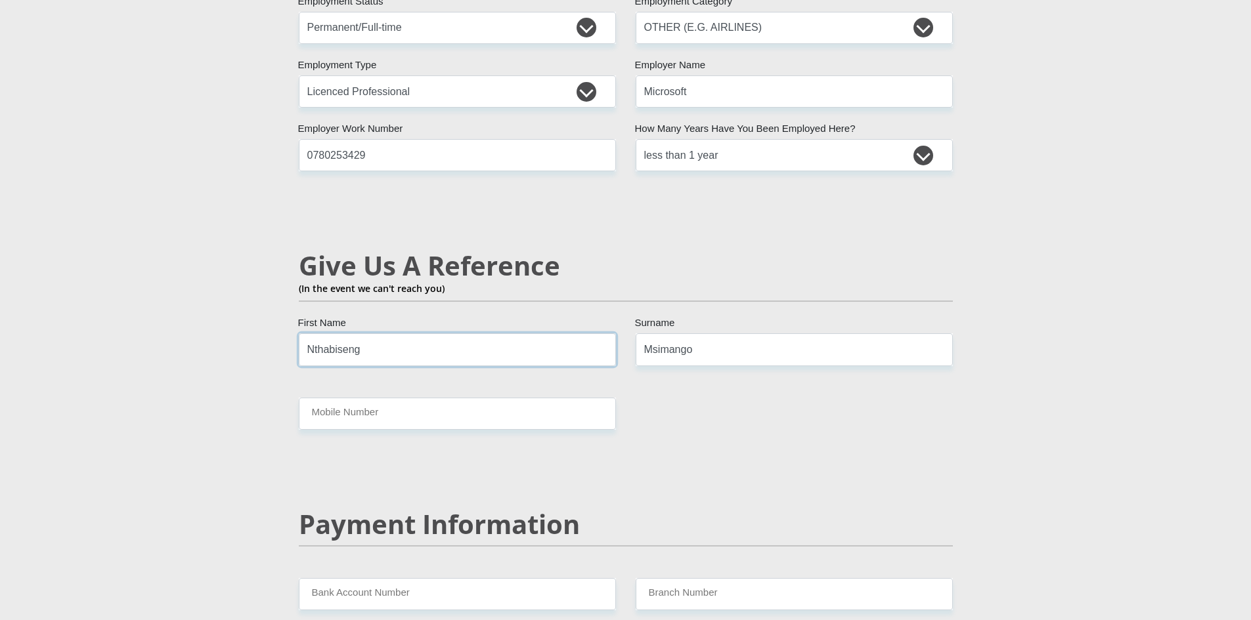
drag, startPoint x: 367, startPoint y: 322, endPoint x: 286, endPoint y: 330, distance: 81.8
click at [286, 330] on div "Personal Details Mr Ms Mrs Dr [PERSON_NAME] Title Nthabiseng First Name Msimang…" at bounding box center [625, 7] width 748 height 3966
type input "Sibusiso"
click at [354, 398] on input "Mobile Number" at bounding box center [457, 414] width 317 height 32
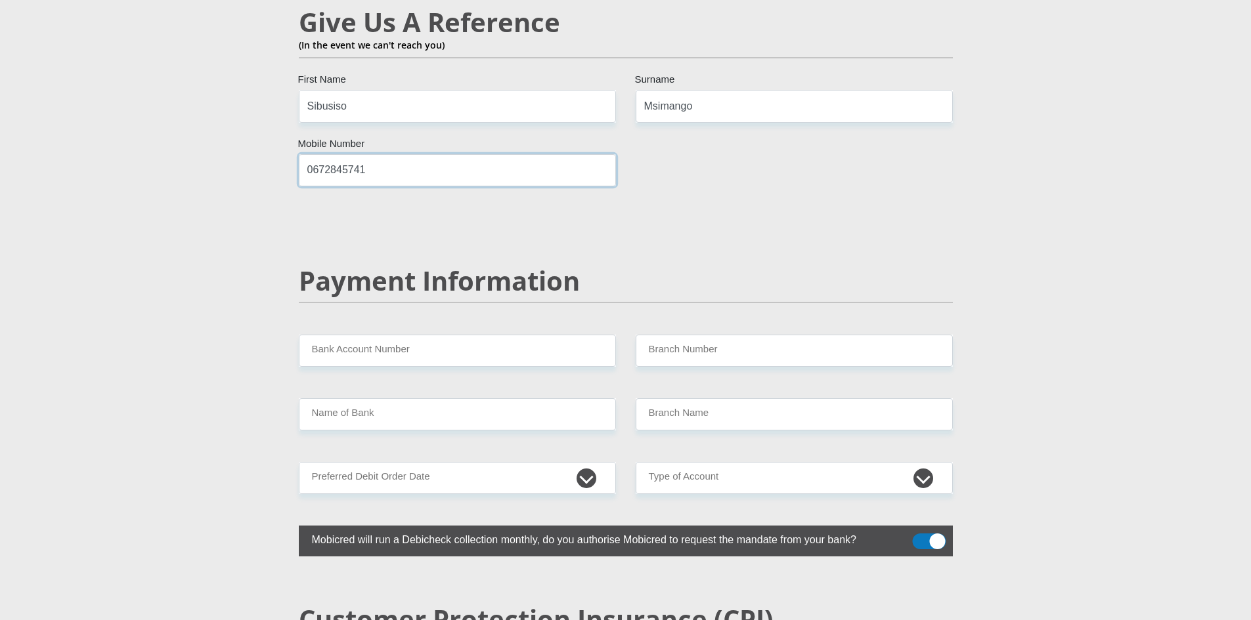
scroll to position [2359, 0]
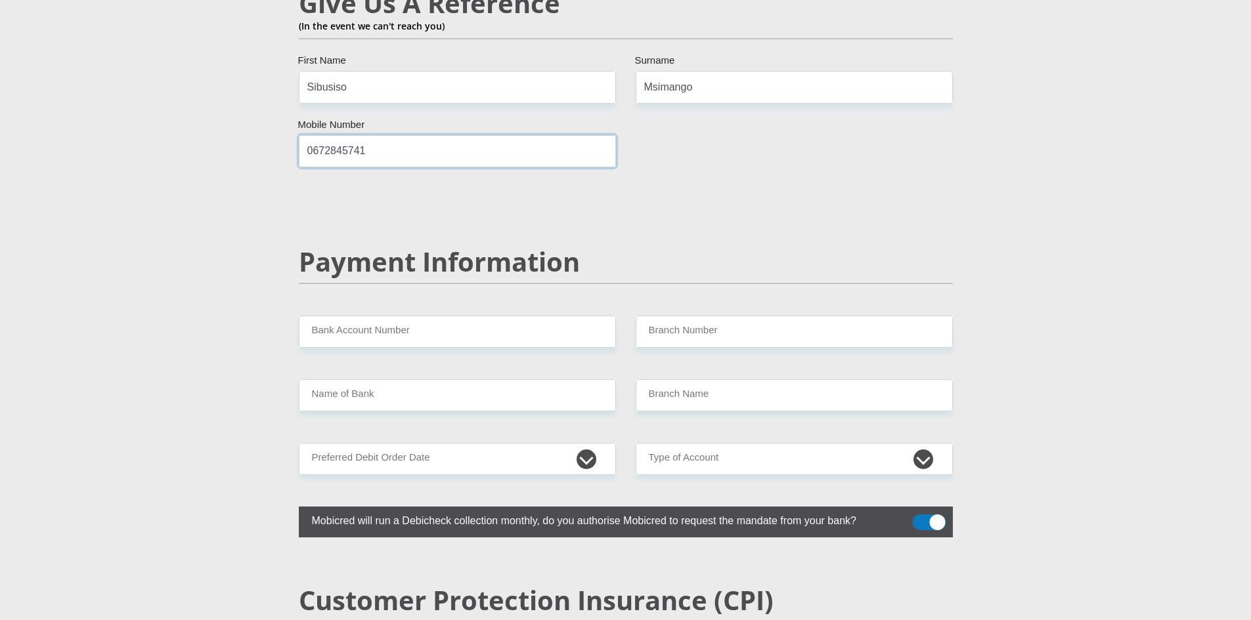
type input "0672845741"
click at [389, 316] on input "Bank Account Number" at bounding box center [457, 332] width 317 height 32
click at [589, 443] on select "1st 2nd 3rd 4th 5th 7th 18th 19th 20th 21st 22nd 23rd 24th 25th 26th 27th 28th …" at bounding box center [457, 459] width 317 height 32
select select "2"
click at [299, 443] on select "1st 2nd 3rd 4th 5th 7th 18th 19th 20th 21st 22nd 23rd 24th 25th 26th 27th 28th …" at bounding box center [457, 459] width 317 height 32
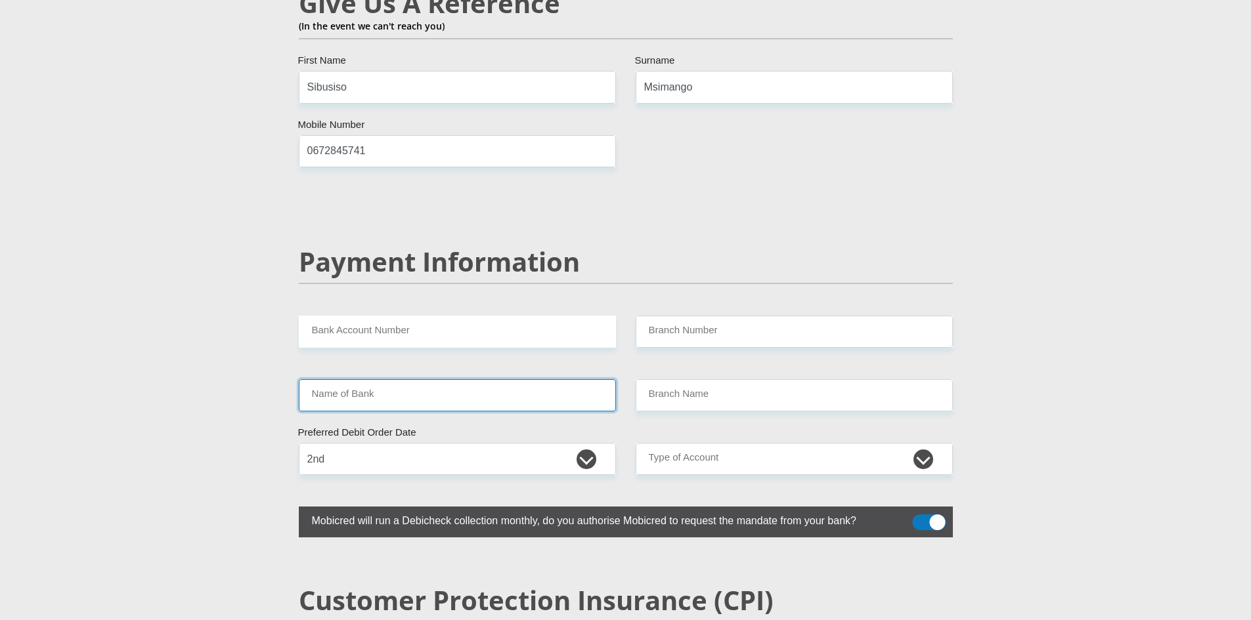
click at [385, 379] on input "Name of Bank" at bounding box center [457, 395] width 317 height 32
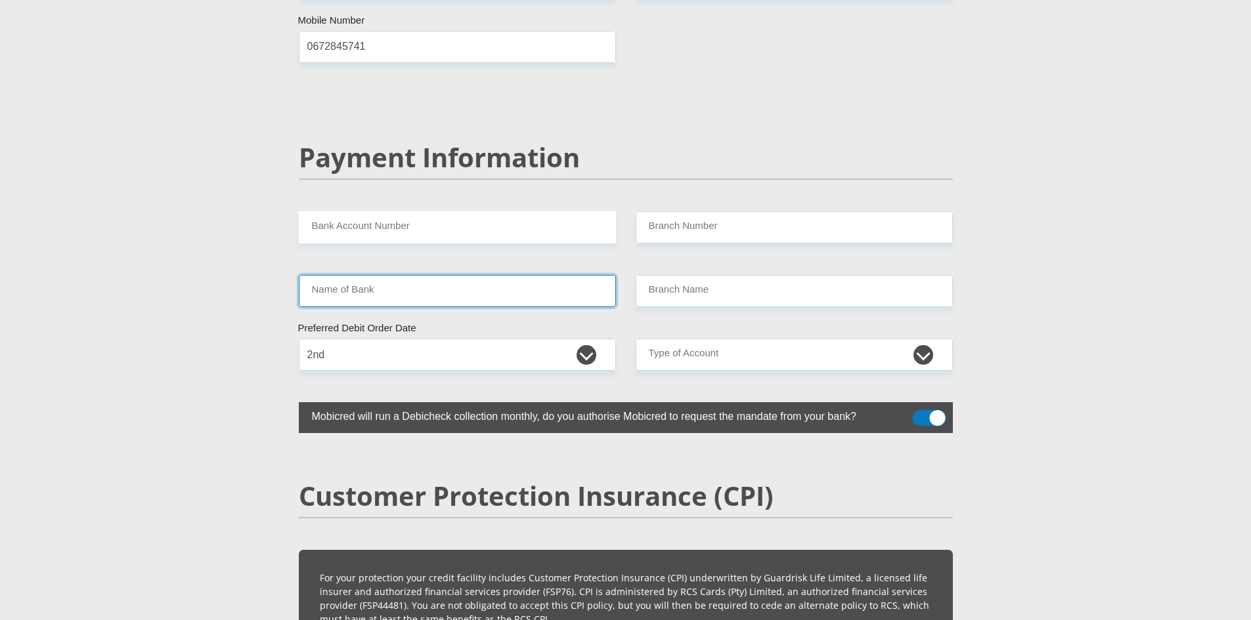
scroll to position [2442, 0]
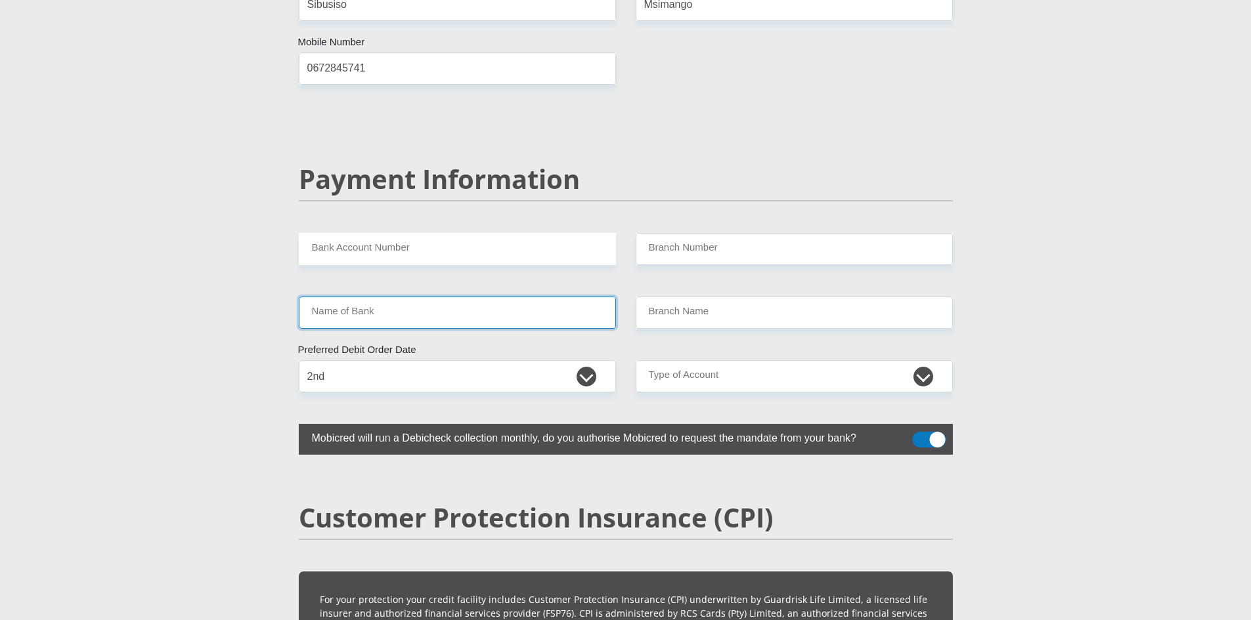
click at [471, 297] on input "Name of Bank" at bounding box center [457, 313] width 317 height 32
click at [470, 297] on input "Name of Bank" at bounding box center [457, 313] width 317 height 32
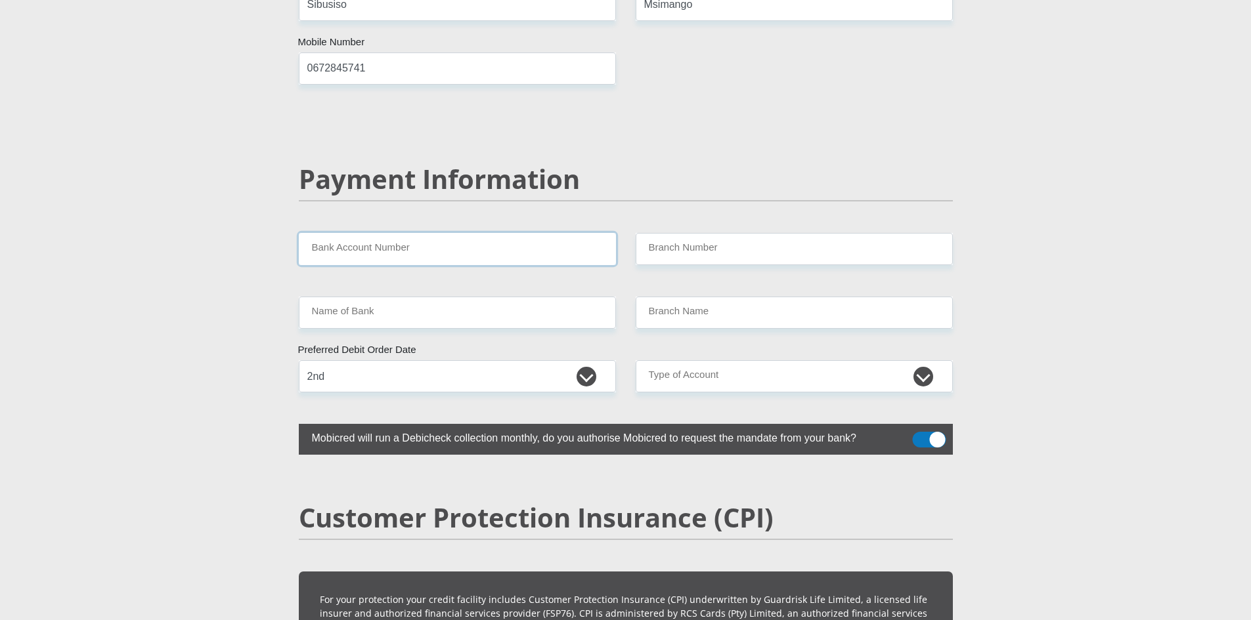
click at [469, 233] on input "Bank Account Number" at bounding box center [457, 249] width 317 height 32
click at [357, 233] on input "Bank Account Number" at bounding box center [457, 249] width 317 height 32
paste input "1285640454"
type input "1285640454"
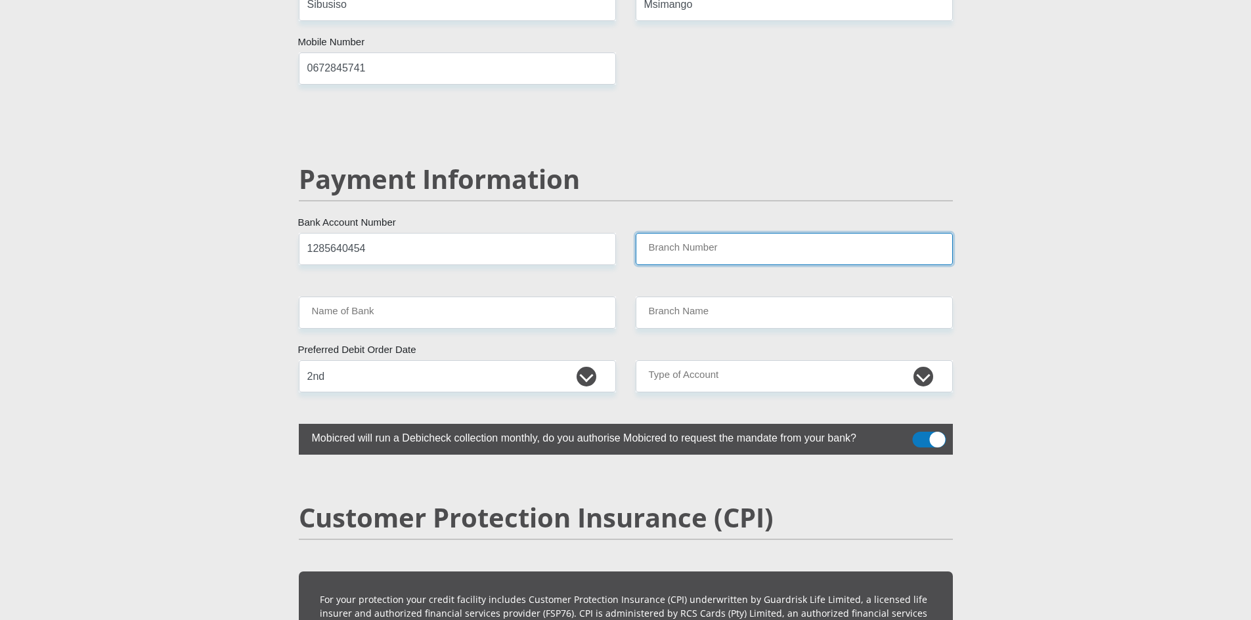
click at [695, 233] on input "Branch Number" at bounding box center [794, 249] width 317 height 32
type input "198765"
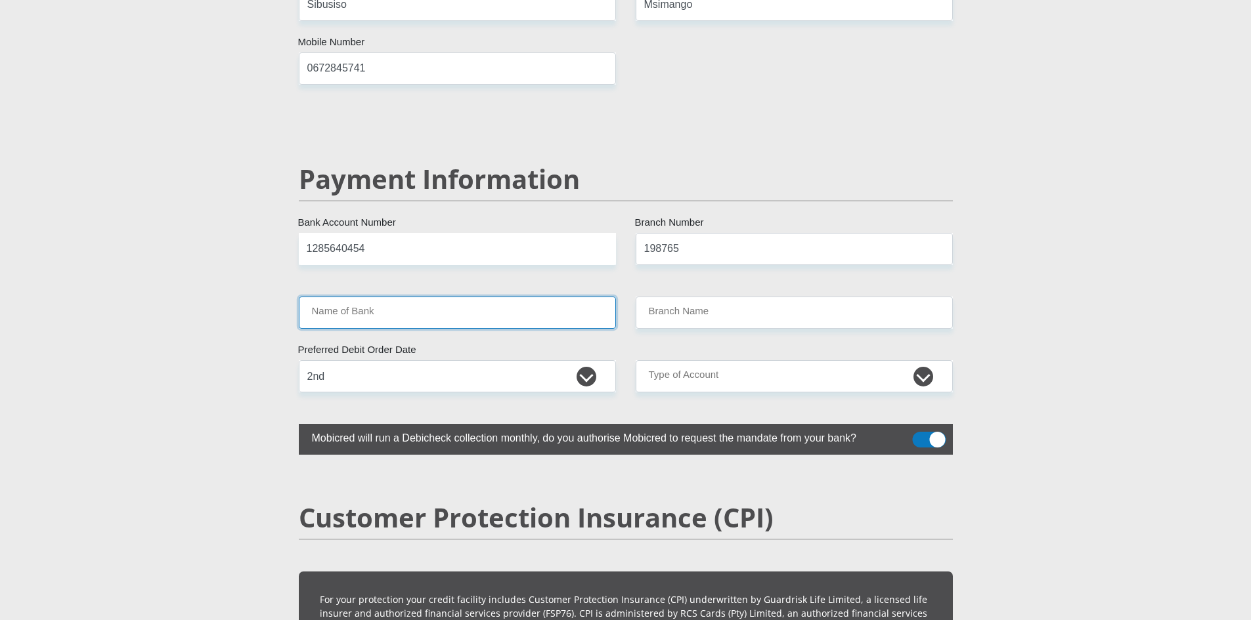
click at [571, 297] on input "Name of Bank" at bounding box center [457, 313] width 317 height 32
type input "NEDBANK"
type input "NEDBANK [GEOGRAPHIC_DATA]"
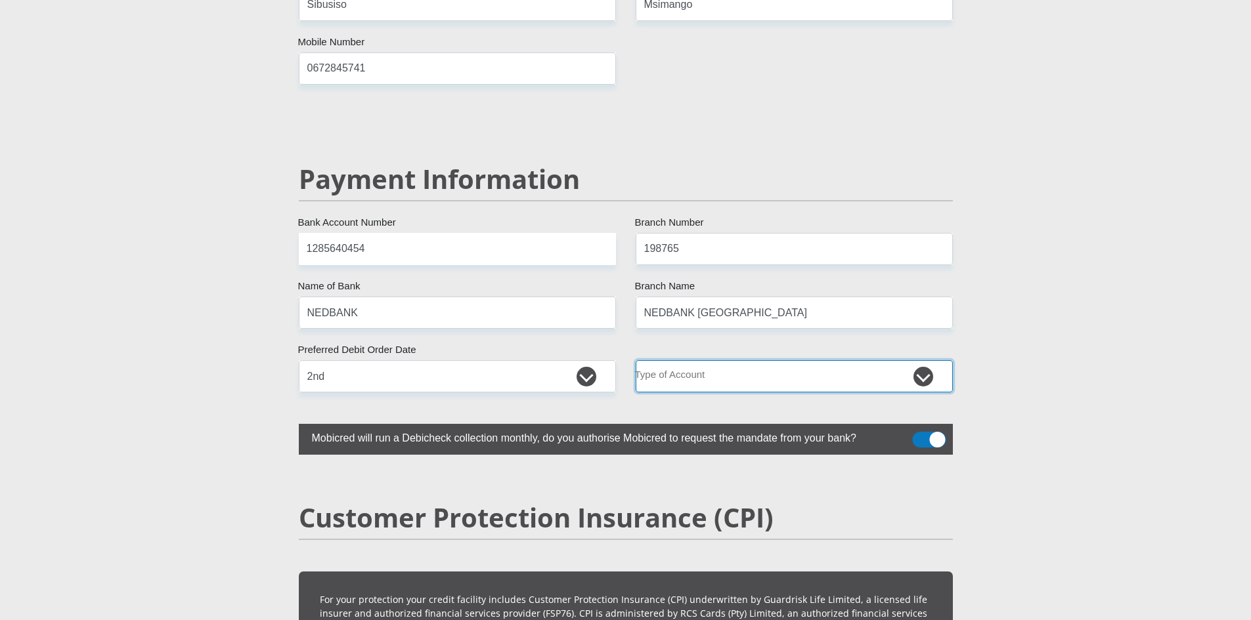
click at [751, 360] on select "Cheque Savings" at bounding box center [794, 376] width 317 height 32
select select "CUR"
click at [636, 360] on select "Cheque Savings" at bounding box center [794, 376] width 317 height 32
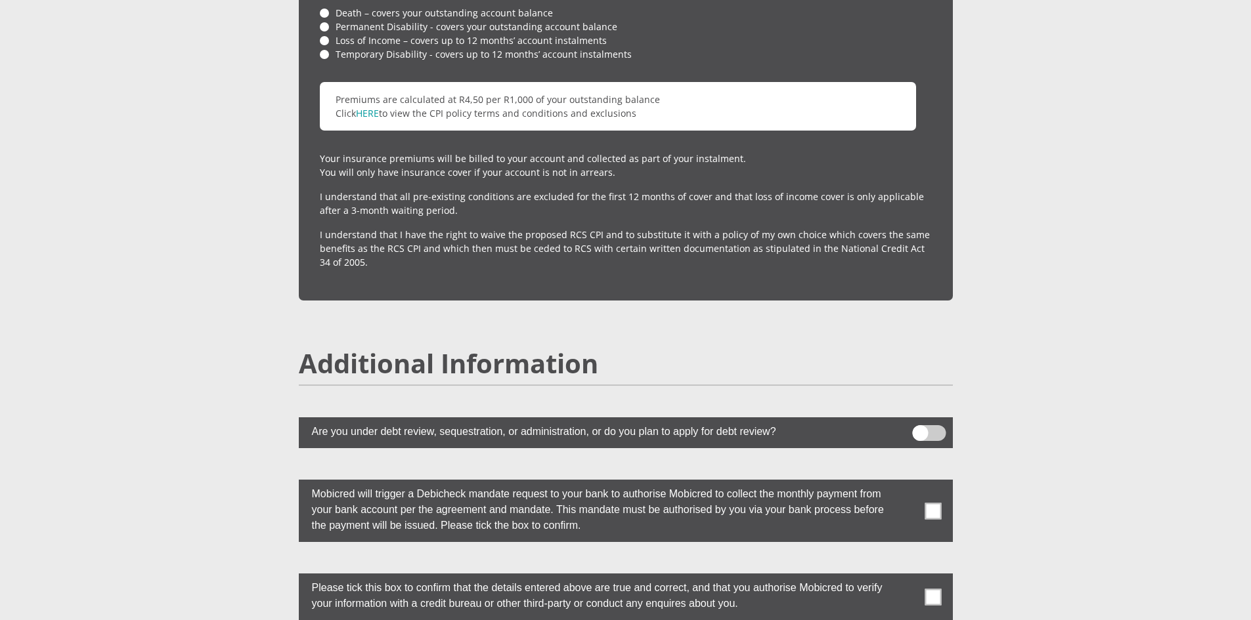
scroll to position [3295, 0]
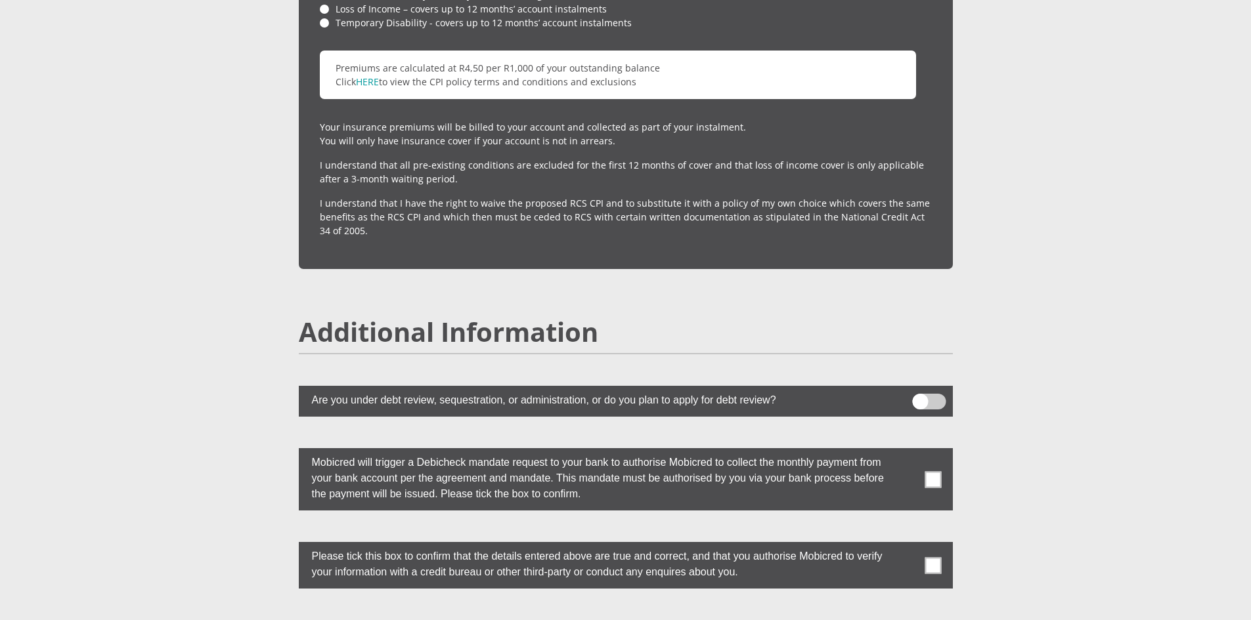
click at [930, 471] on span at bounding box center [932, 479] width 16 height 16
click at [907, 452] on input "checkbox" at bounding box center [907, 452] width 0 height 0
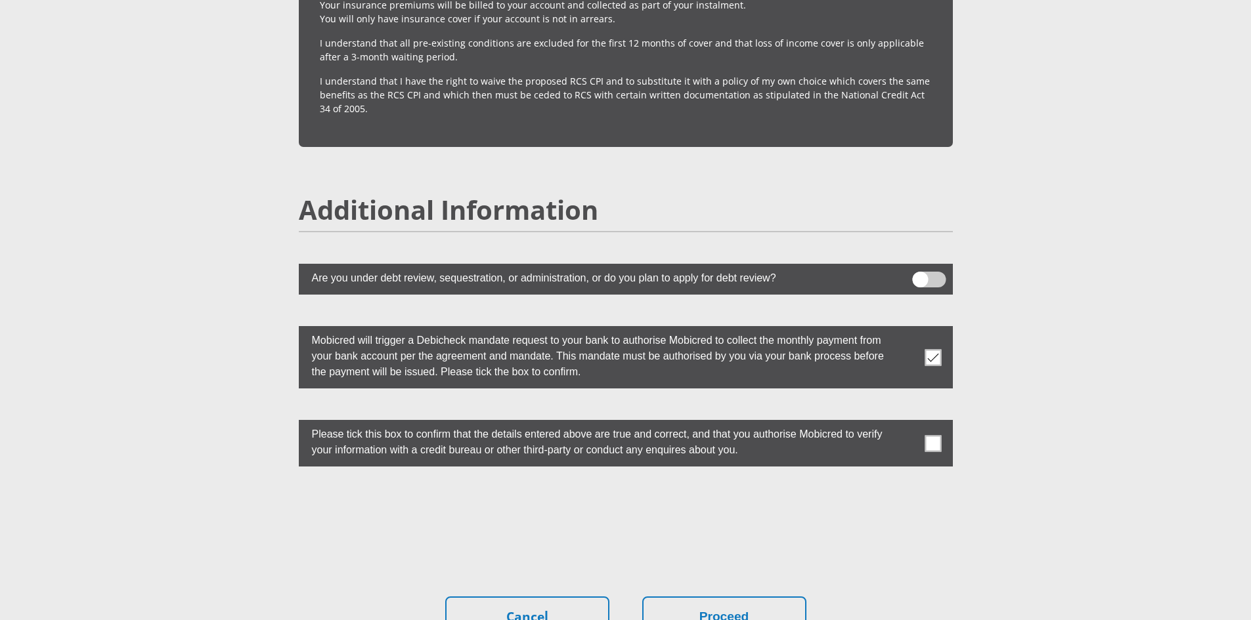
scroll to position [3427, 0]
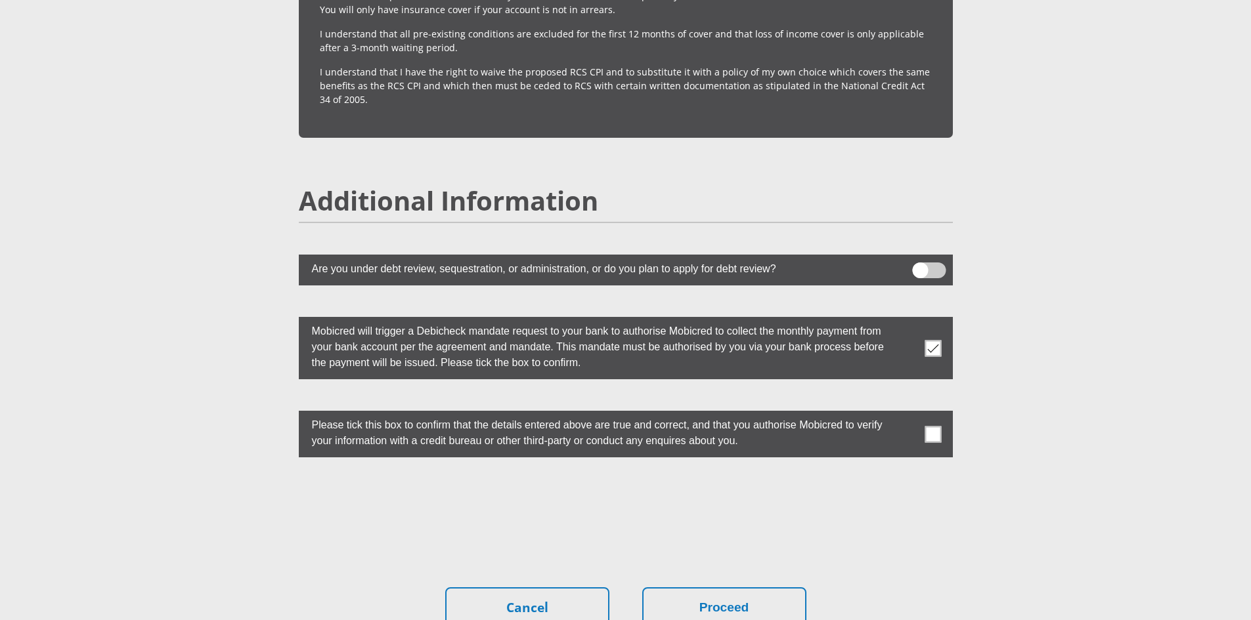
click at [935, 426] on span at bounding box center [932, 434] width 16 height 16
click at [907, 414] on input "checkbox" at bounding box center [907, 414] width 0 height 0
click at [754, 588] on button "Proceed" at bounding box center [724, 608] width 164 height 41
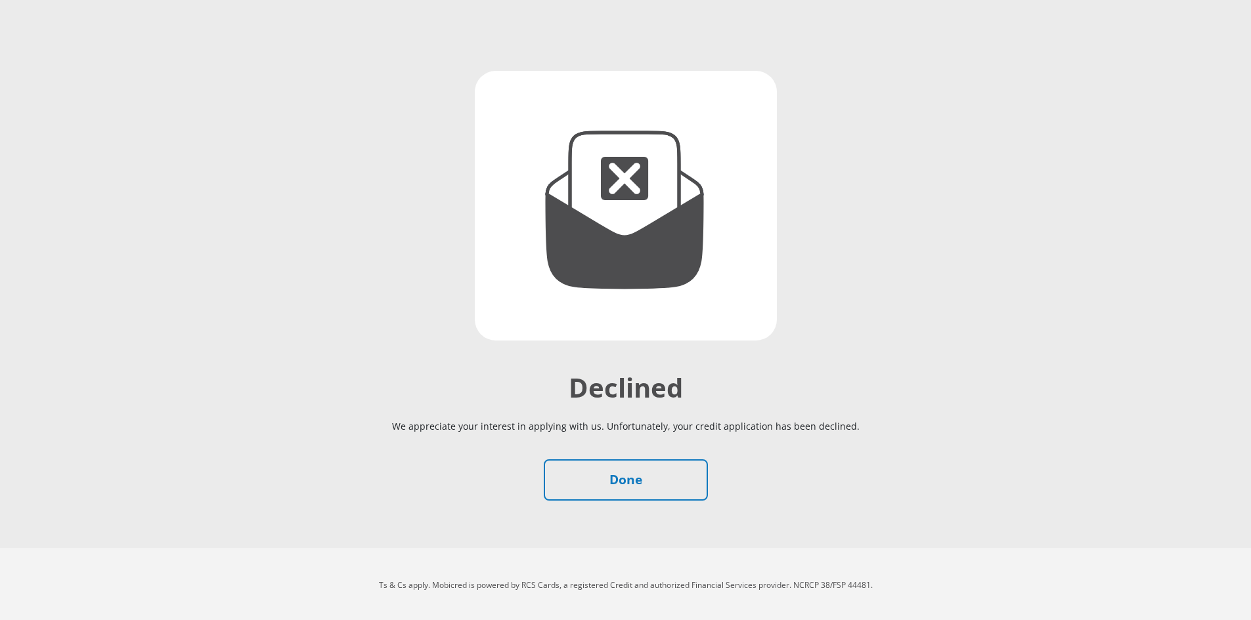
scroll to position [84, 0]
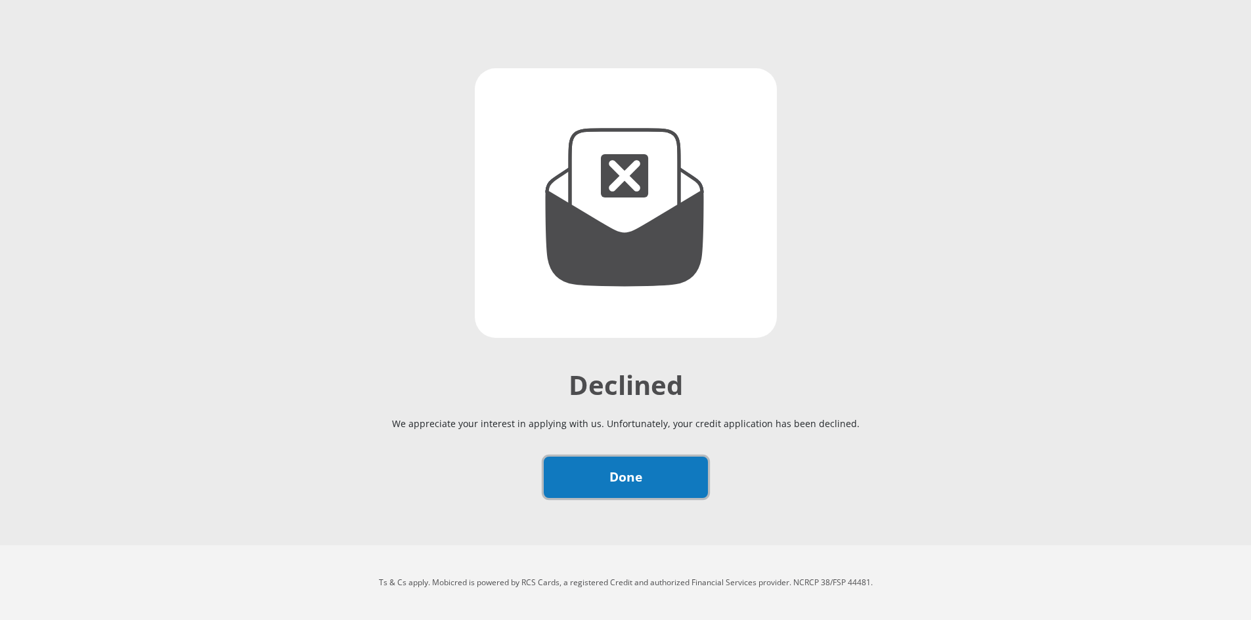
click at [597, 471] on link "Done" at bounding box center [626, 477] width 164 height 41
